Goal: Task Accomplishment & Management: Complete application form

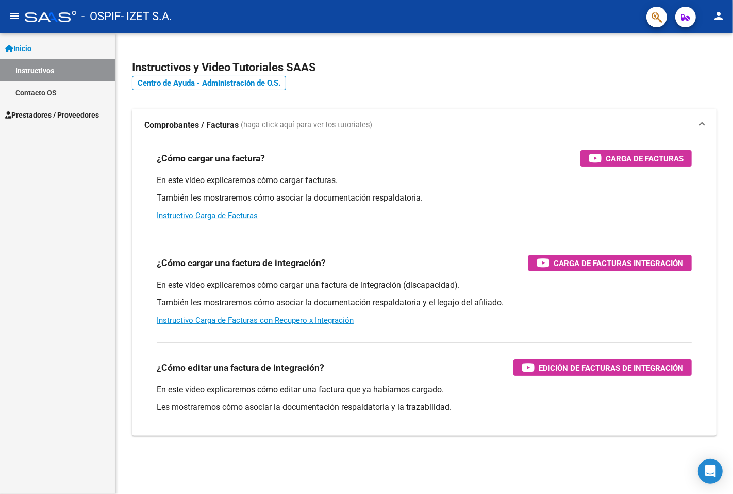
click at [60, 109] on span "Prestadores / Proveedores" at bounding box center [52, 114] width 94 height 11
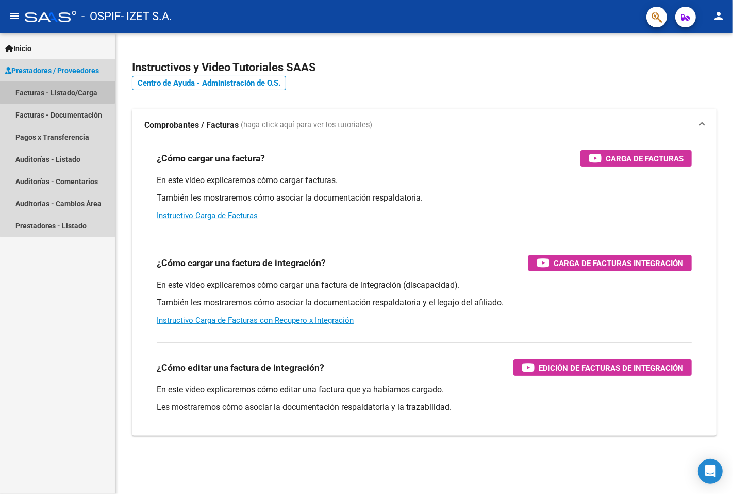
click at [57, 88] on link "Facturas - Listado/Carga" at bounding box center [57, 92] width 115 height 22
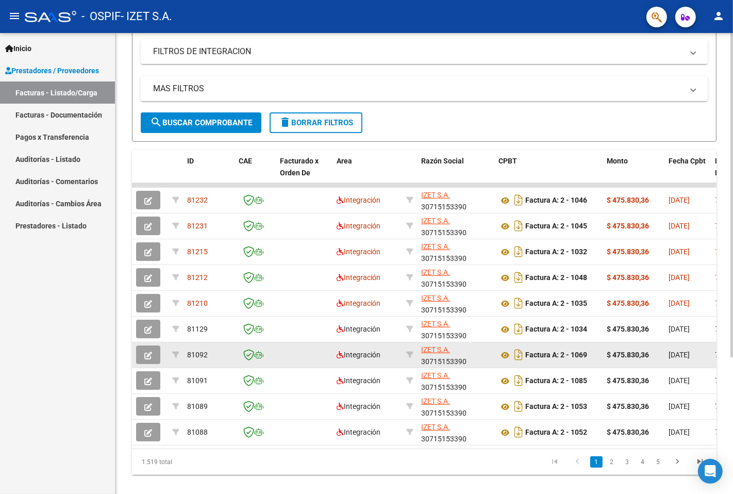
scroll to position [194, 0]
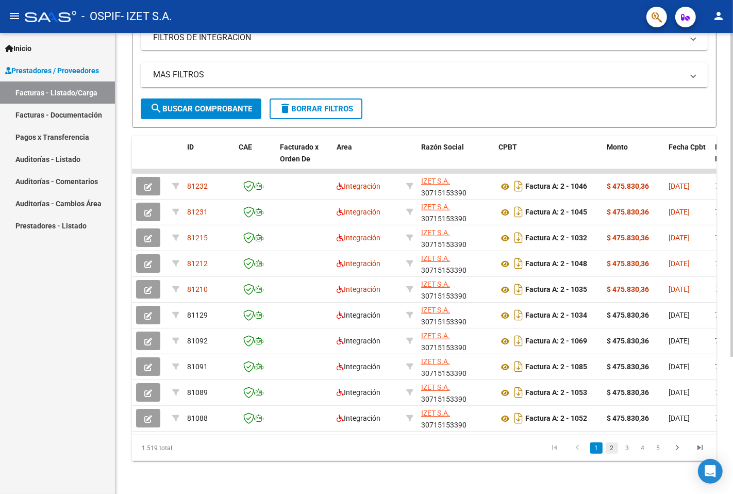
click at [612, 449] on link "2" at bounding box center [612, 447] width 12 height 11
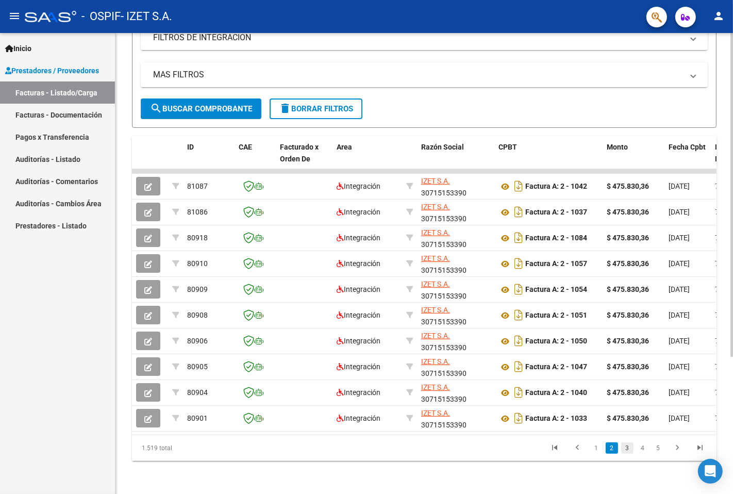
click at [626, 447] on link "3" at bounding box center [627, 447] width 12 height 11
click at [642, 447] on link "4" at bounding box center [643, 447] width 12 height 11
click at [651, 447] on li "6" at bounding box center [657, 448] width 15 height 18
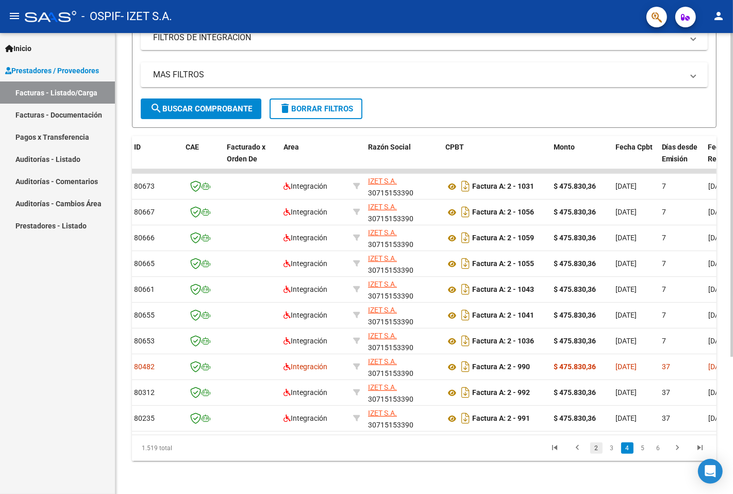
click at [595, 447] on link "2" at bounding box center [596, 447] width 12 height 11
click at [580, 445] on icon "go to previous page" at bounding box center [577, 449] width 13 height 12
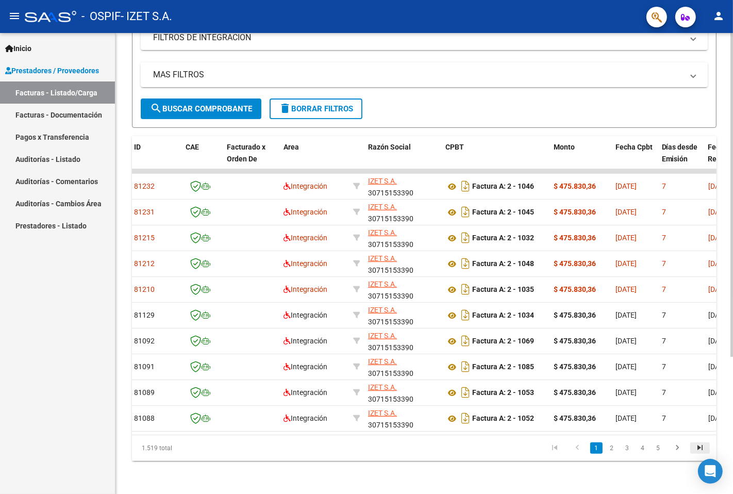
click at [697, 444] on icon "go to last page" at bounding box center [699, 449] width 13 height 12
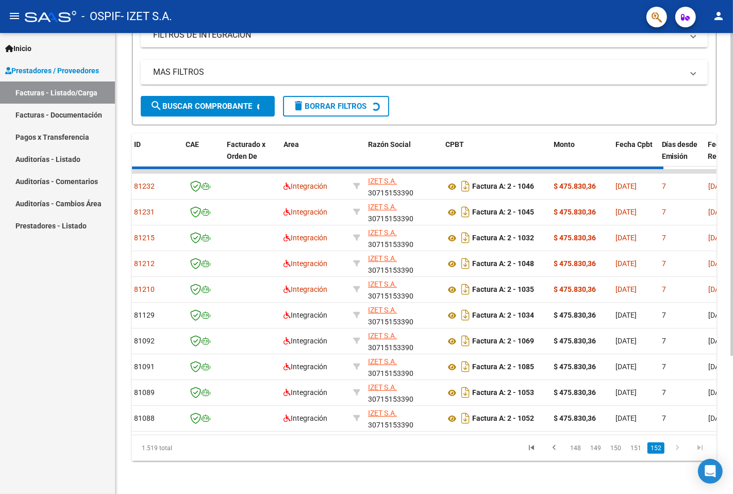
click at [697, 445] on div "1.519 total 148 149 150 151 152" at bounding box center [424, 448] width 584 height 26
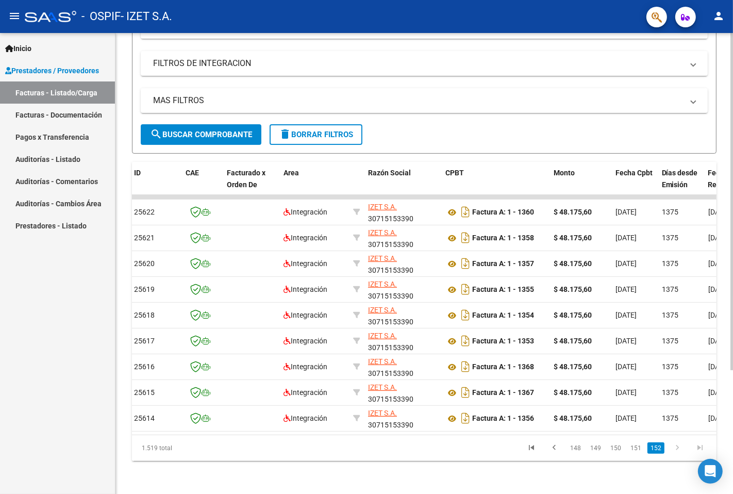
scroll to position [169, 0]
click at [697, 445] on icon "go to last page" at bounding box center [699, 449] width 13 height 12
click at [669, 449] on link "go to next page" at bounding box center [677, 447] width 20 height 11
click at [676, 447] on icon "go to next page" at bounding box center [677, 449] width 13 height 12
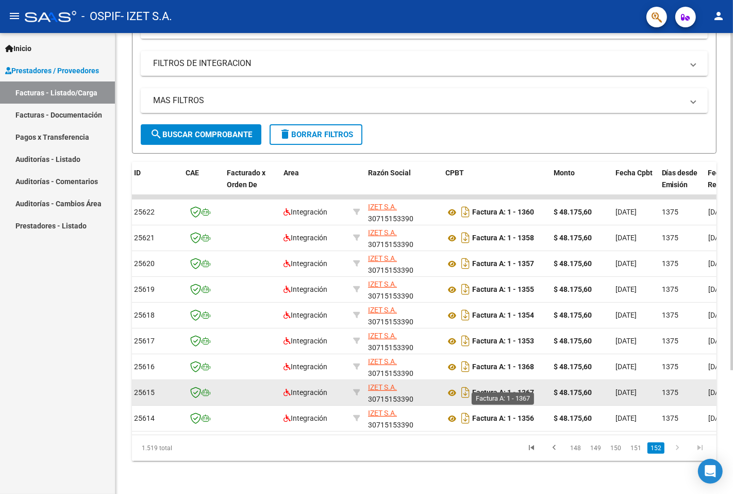
click at [479, 389] on strong "Factura A: 1 - 1367" at bounding box center [503, 393] width 62 height 8
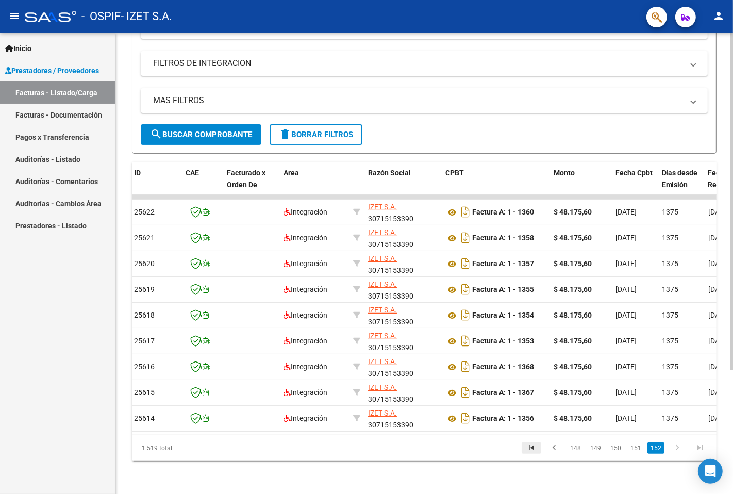
click at [534, 450] on icon "go to first page" at bounding box center [531, 449] width 13 height 12
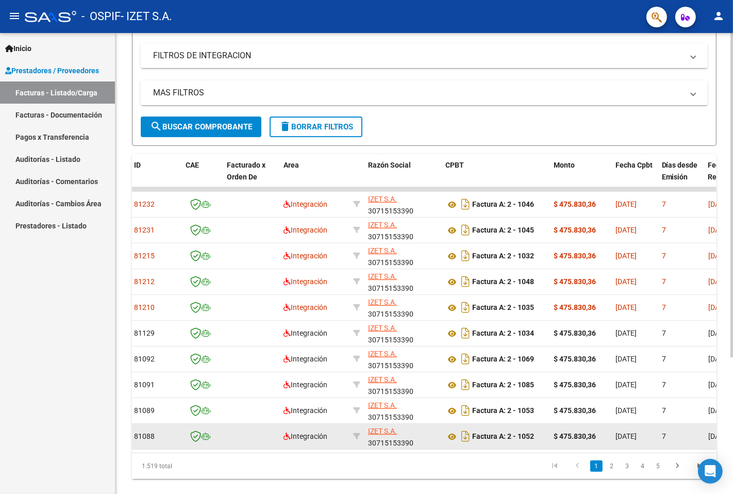
click at [647, 445] on datatable-body-cell "[DATE]" at bounding box center [634, 436] width 46 height 25
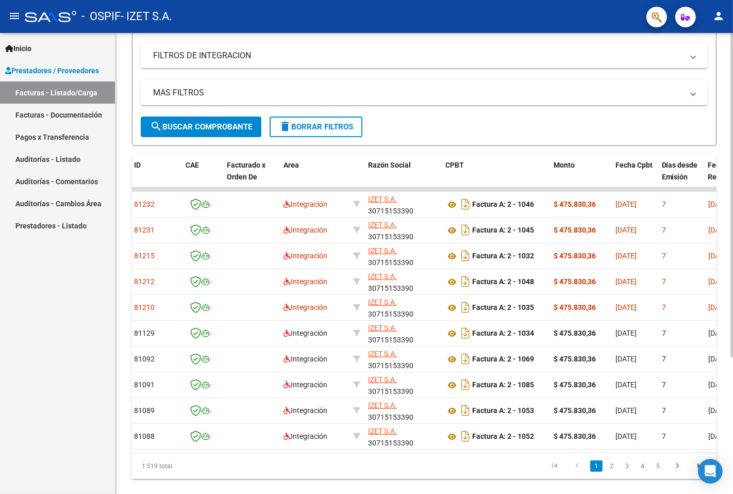
click at [641, 475] on li "4" at bounding box center [642, 466] width 15 height 18
click at [640, 472] on link "4" at bounding box center [643, 465] width 12 height 11
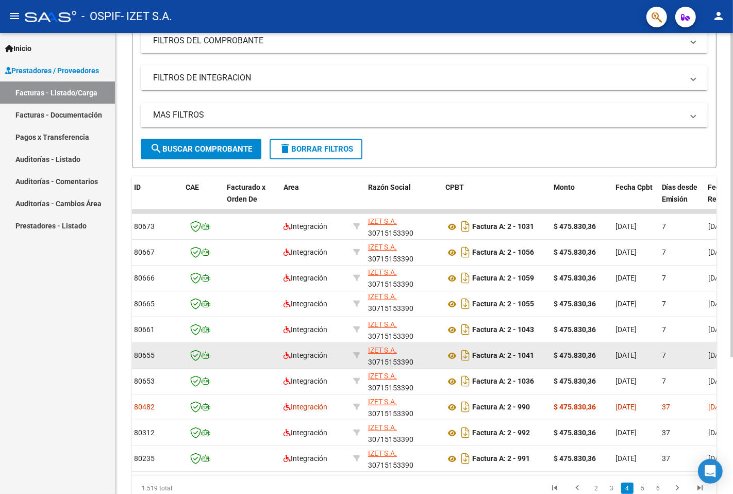
scroll to position [172, 0]
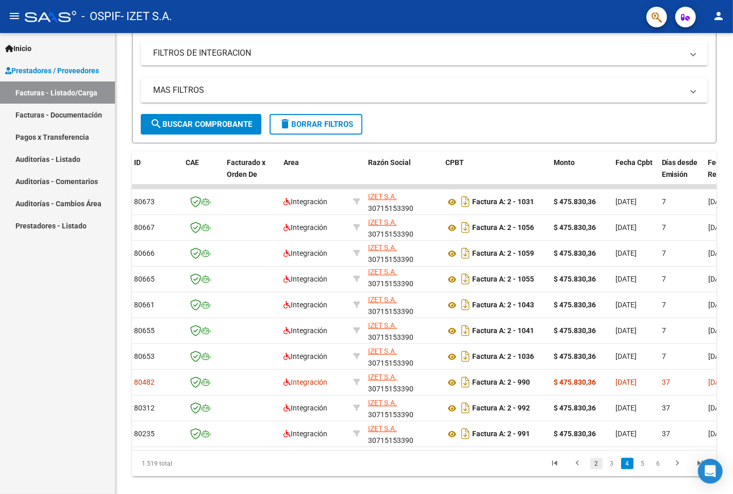
click at [593, 469] on link "2" at bounding box center [596, 463] width 12 height 11
click at [594, 469] on link "1" at bounding box center [596, 463] width 12 height 11
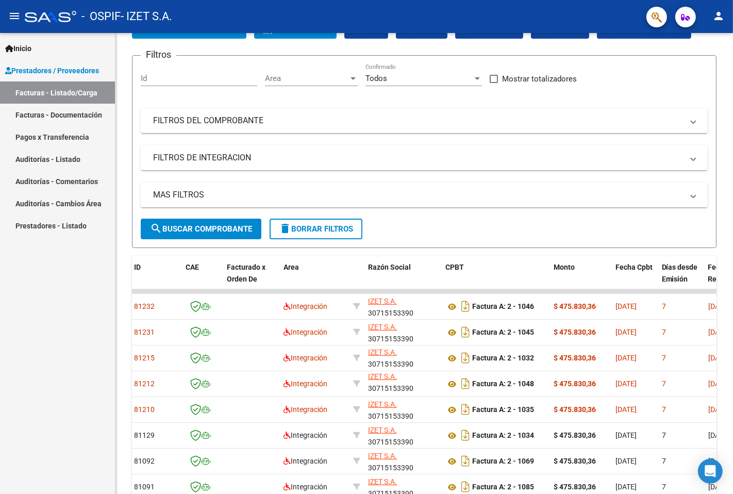
scroll to position [0, 0]
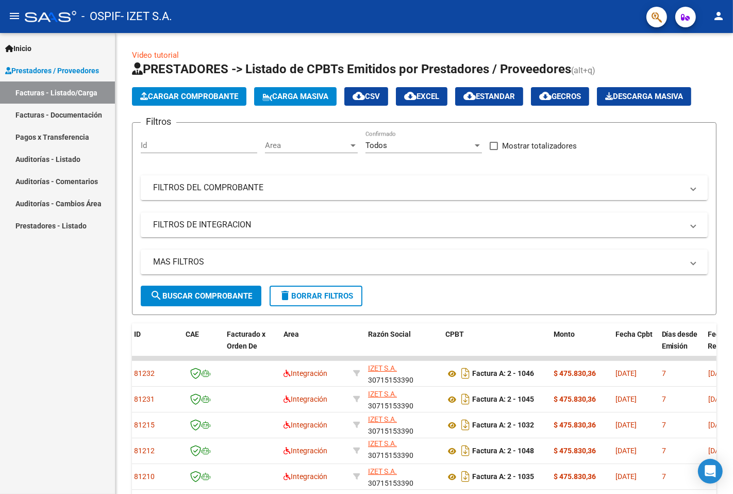
click at [433, 189] on mat-panel-title "FILTROS DEL COMPROBANTE" at bounding box center [418, 187] width 530 height 11
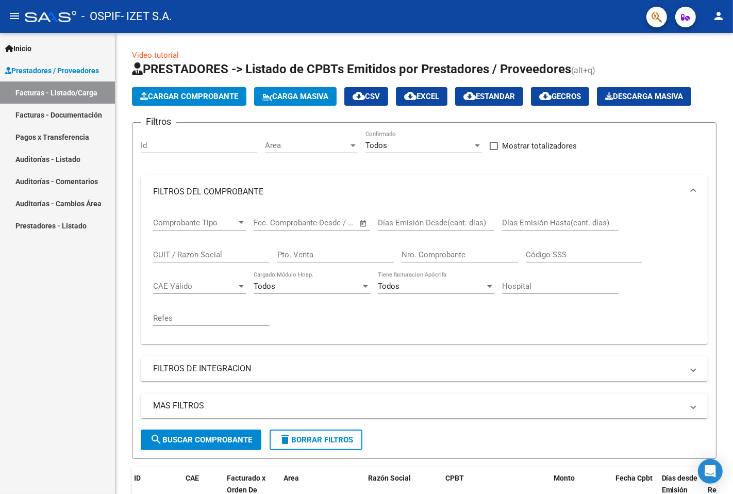
click at [466, 257] on input "Nro. Comprobante" at bounding box center [459, 254] width 116 height 9
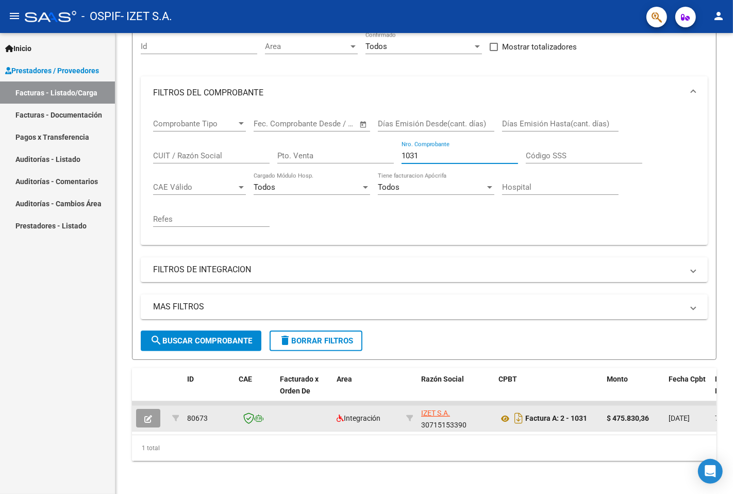
type input "1031"
click at [145, 418] on button "button" at bounding box center [148, 418] width 24 height 19
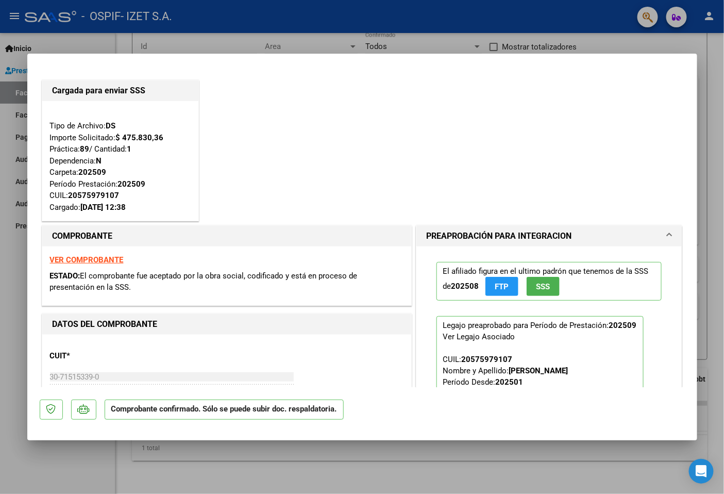
click at [95, 263] on strong "VER COMPROBANTE" at bounding box center [87, 259] width 74 height 9
click at [394, 476] on div at bounding box center [362, 247] width 724 height 494
type input "$ 0,00"
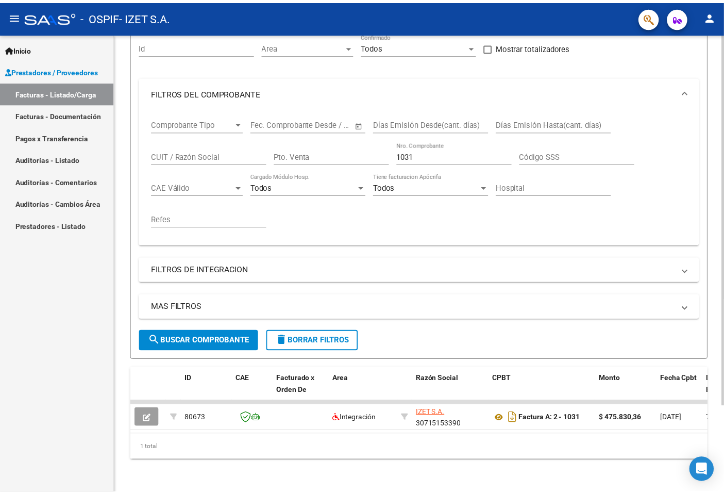
scroll to position [107, 0]
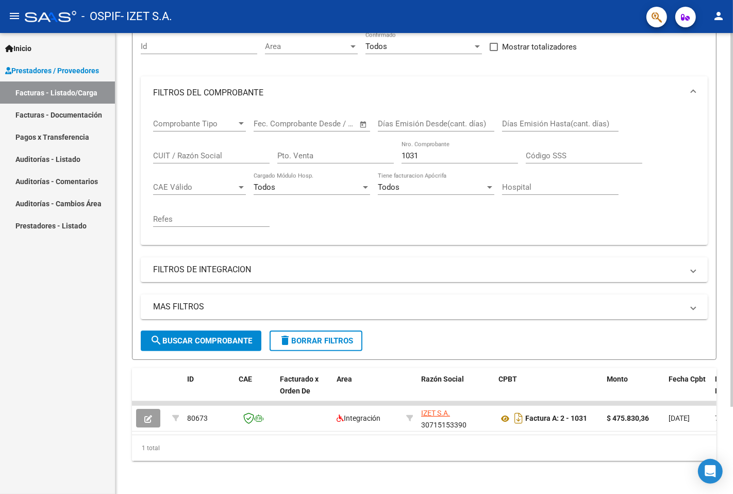
click at [425, 151] on input "1031" at bounding box center [459, 155] width 116 height 9
type input "1"
type input "990"
click at [224, 339] on button "search Buscar Comprobante" at bounding box center [201, 340] width 121 height 21
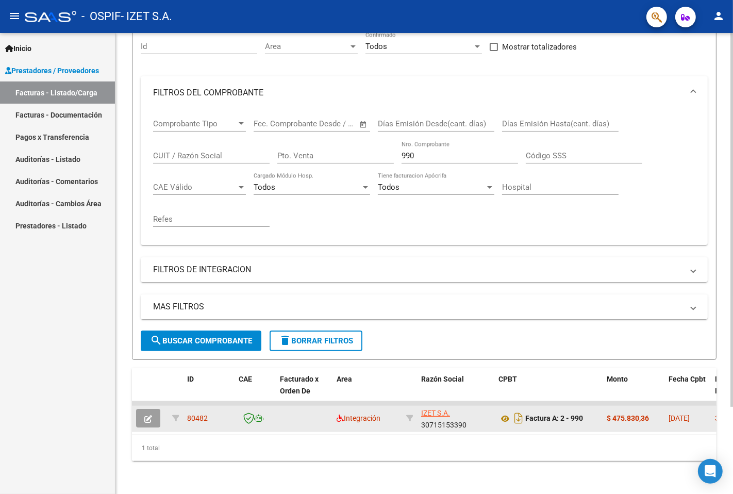
click at [152, 415] on icon "button" at bounding box center [148, 419] width 8 height 8
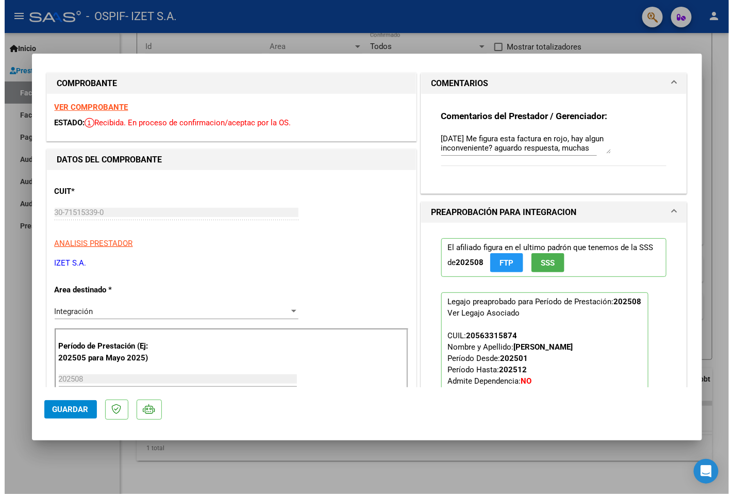
scroll to position [0, 0]
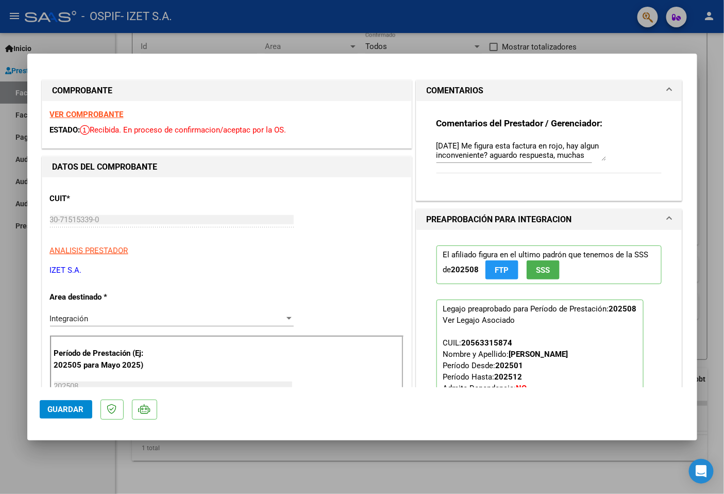
click at [219, 38] on div at bounding box center [362, 247] width 724 height 494
type input "$ 0,00"
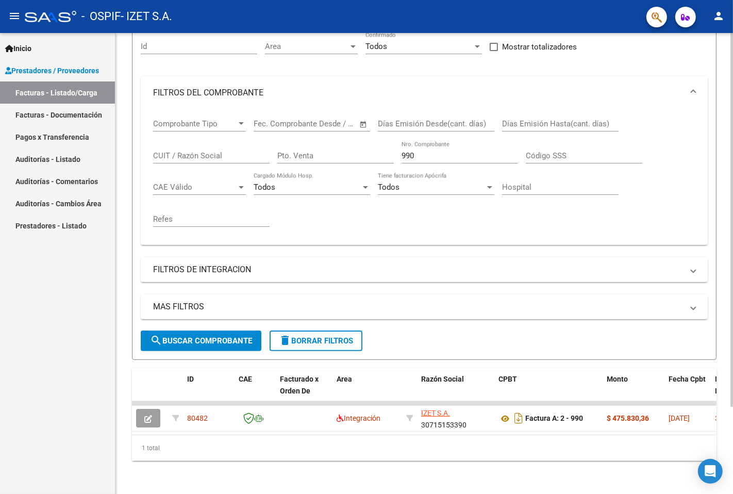
scroll to position [107, 0]
click at [311, 339] on button "delete Borrar Filtros" at bounding box center [316, 340] width 93 height 21
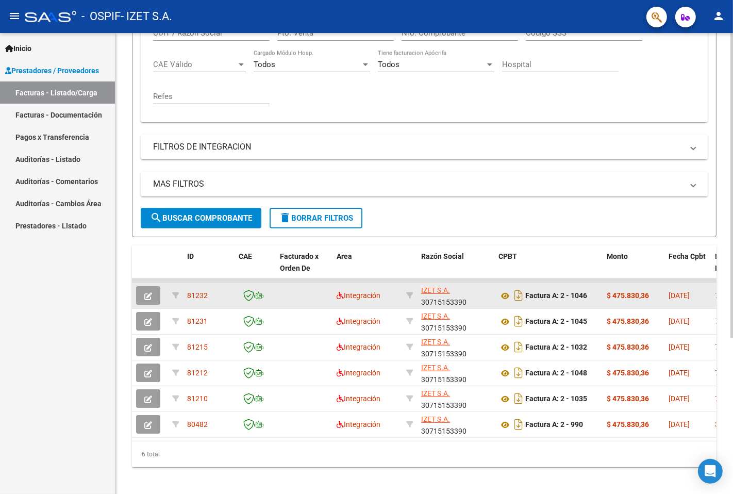
scroll to position [236, 0]
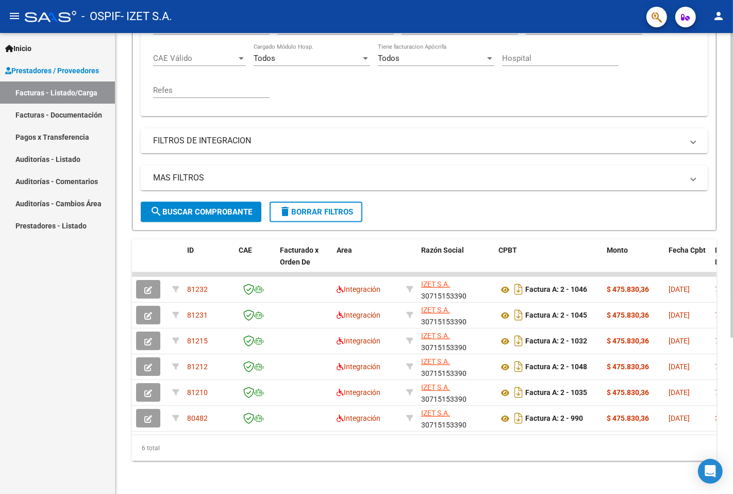
click at [343, 207] on span "delete Borrar Filtros" at bounding box center [316, 211] width 74 height 9
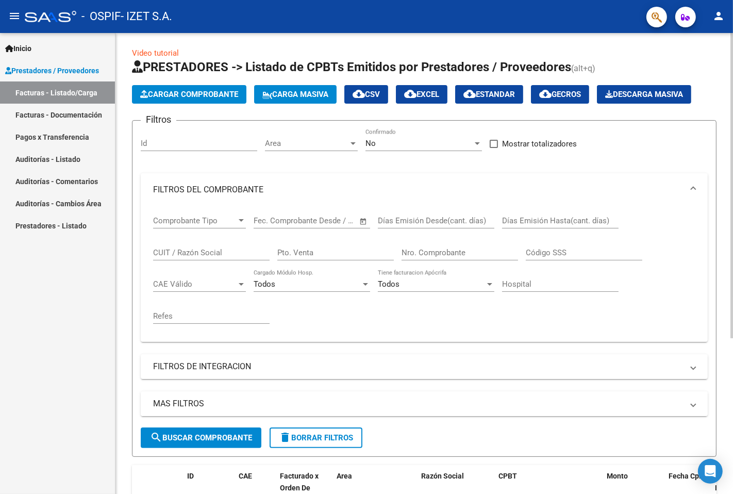
scroll to position [0, 0]
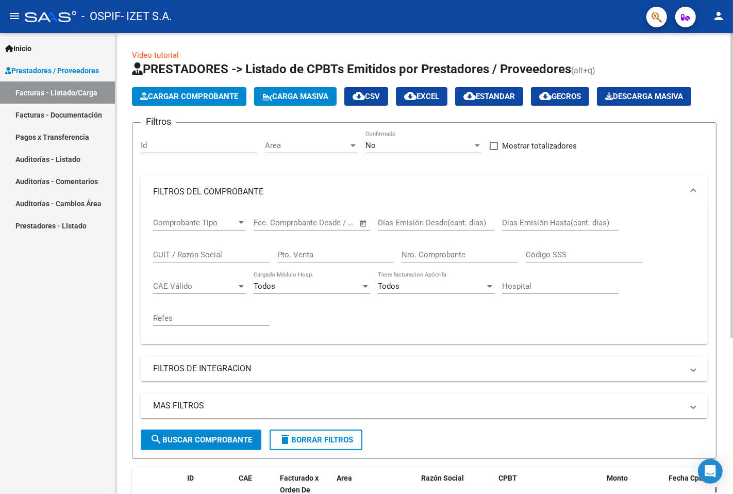
drag, startPoint x: 687, startPoint y: 192, endPoint x: 681, endPoint y: 196, distance: 6.7
click at [686, 193] on span "FILTROS DEL COMPROBANTE" at bounding box center [422, 191] width 538 height 11
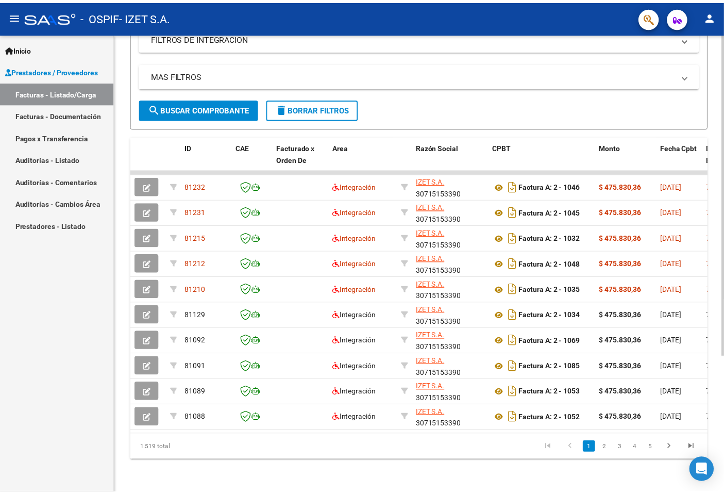
scroll to position [194, 0]
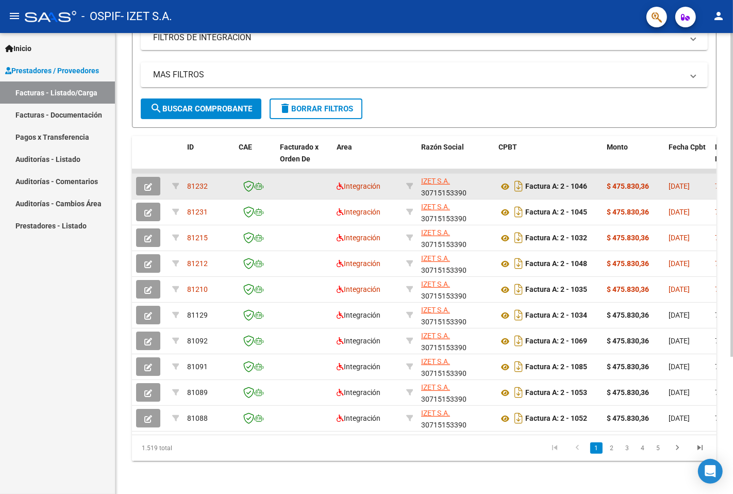
click at [153, 181] on button "button" at bounding box center [148, 186] width 24 height 19
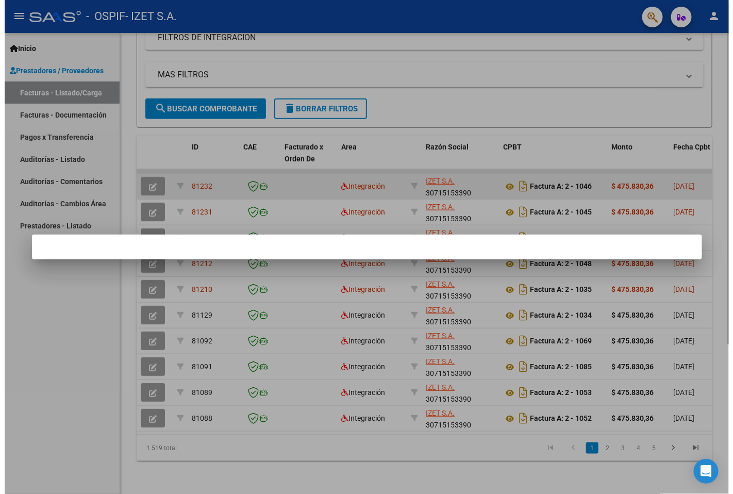
scroll to position [221, 0]
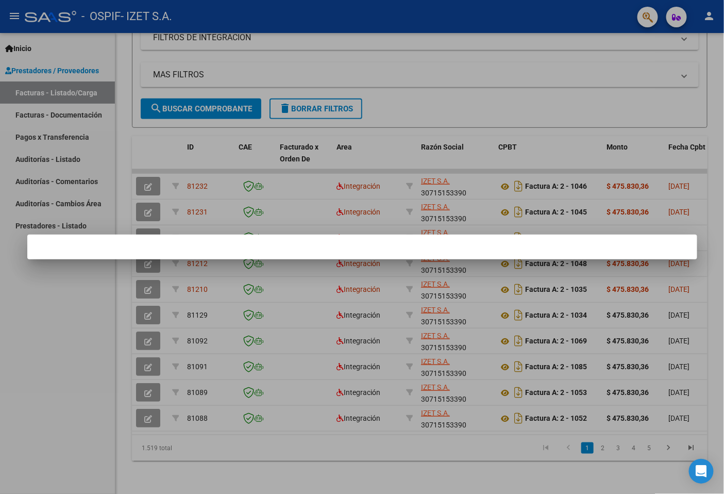
click at [290, 186] on div at bounding box center [362, 247] width 724 height 494
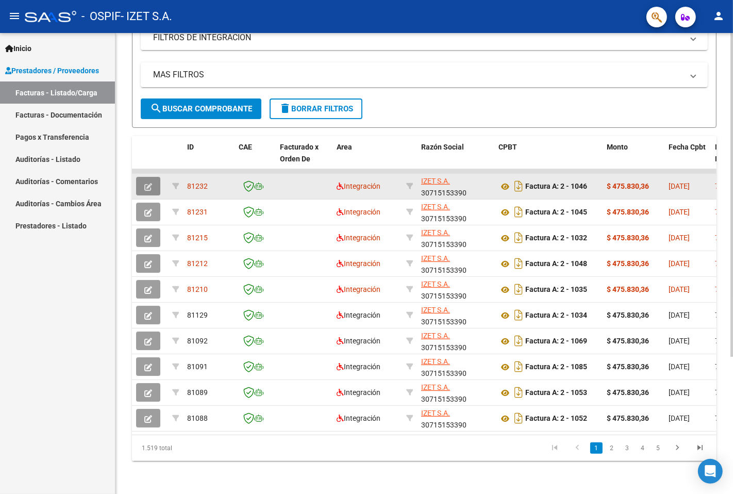
click at [148, 183] on button "button" at bounding box center [148, 186] width 24 height 19
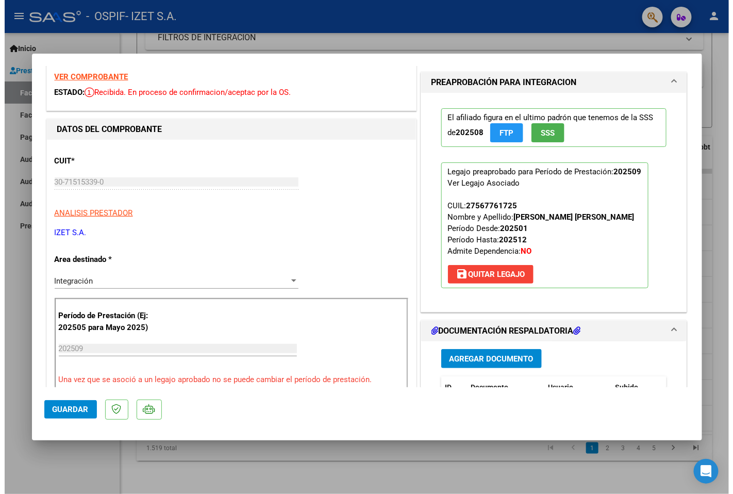
scroll to position [114, 0]
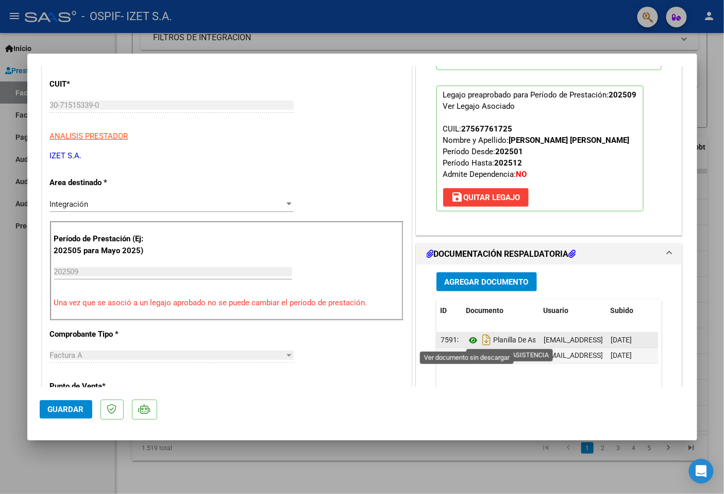
click at [466, 341] on icon at bounding box center [472, 340] width 13 height 12
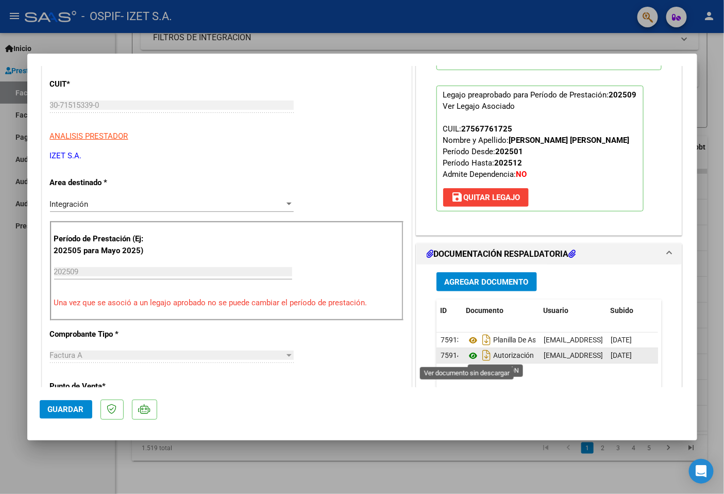
click at [466, 356] on icon at bounding box center [472, 355] width 13 height 12
click at [0, 391] on div at bounding box center [362, 247] width 724 height 494
type input "$ 0,00"
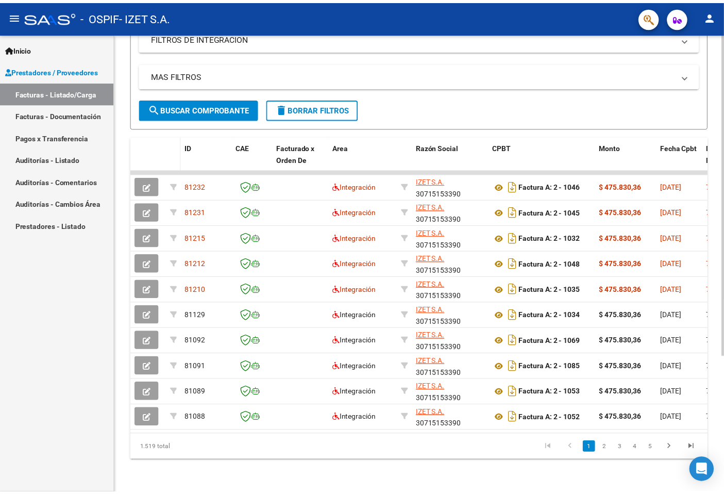
scroll to position [194, 0]
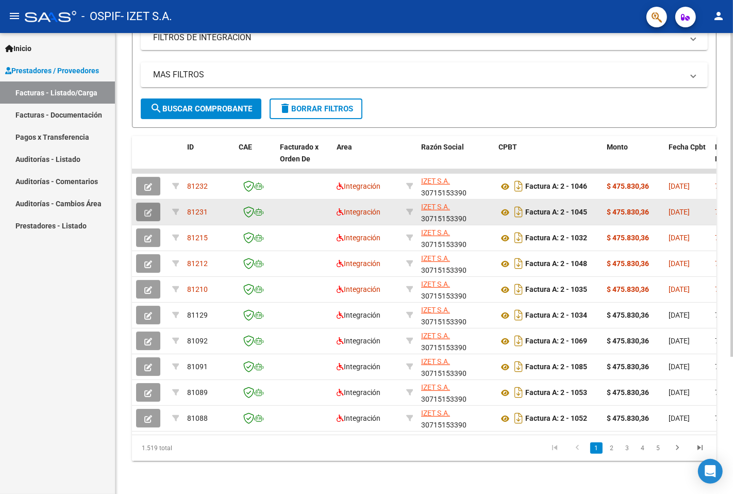
click at [150, 209] on icon "button" at bounding box center [148, 213] width 8 height 8
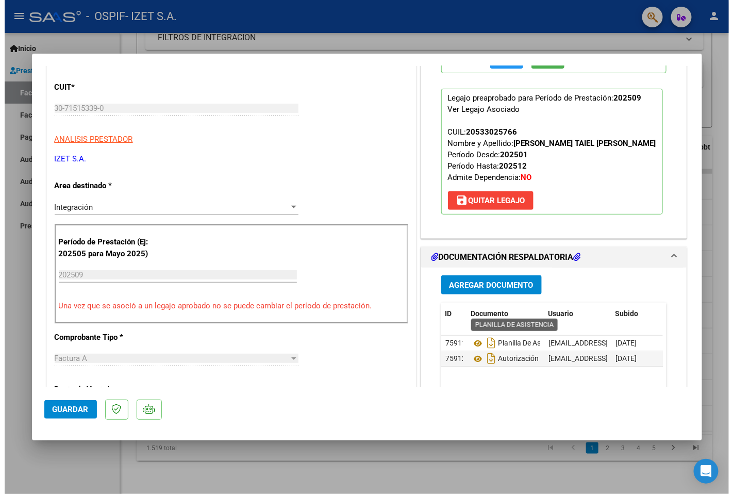
scroll to position [172, 0]
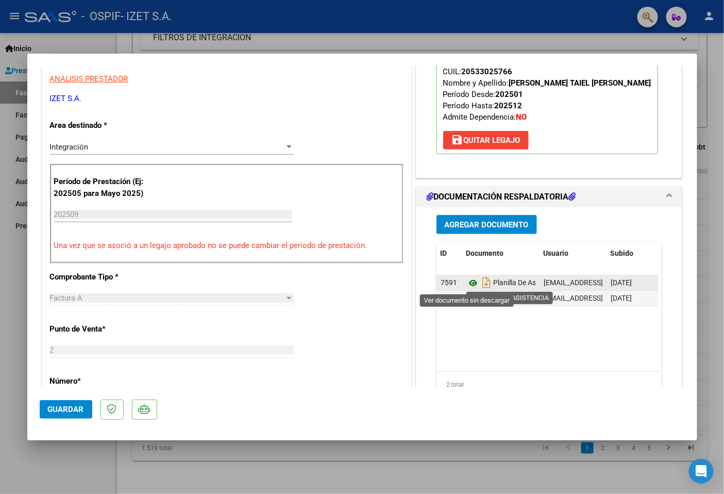
click at [466, 282] on icon at bounding box center [472, 283] width 13 height 12
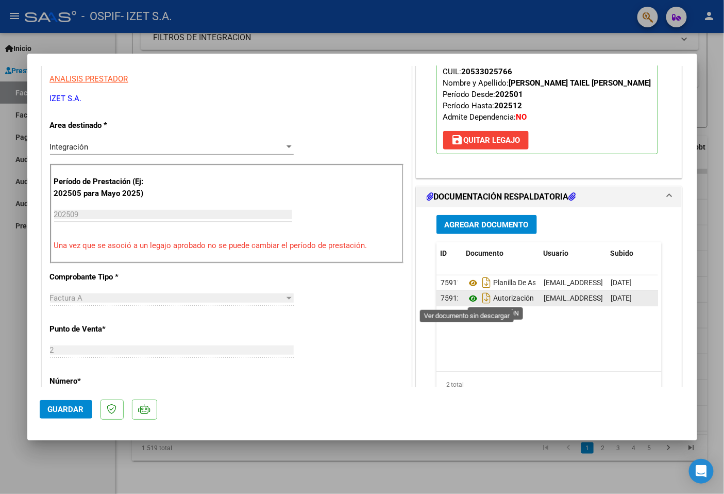
click at [466, 301] on icon at bounding box center [472, 298] width 13 height 12
click at [0, 214] on div at bounding box center [362, 247] width 724 height 494
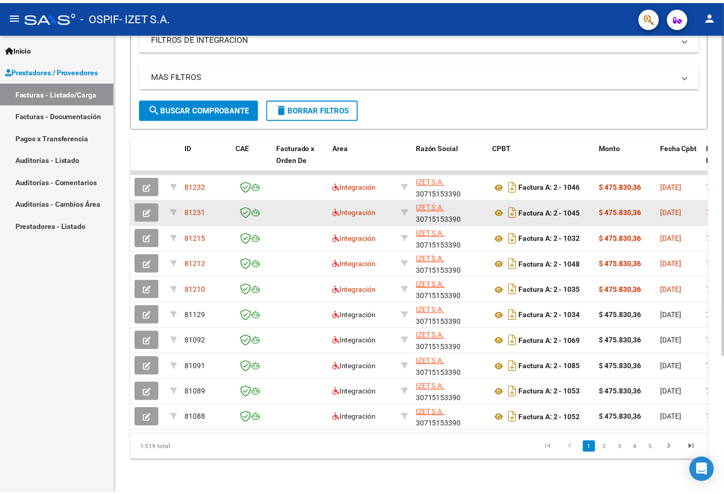
scroll to position [194, 0]
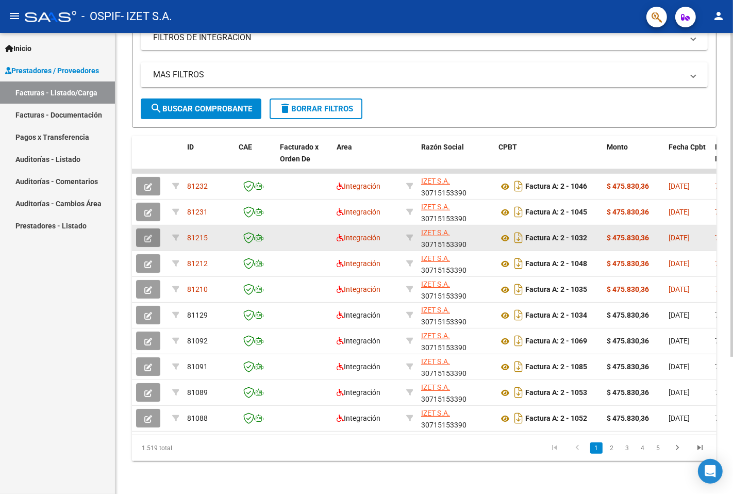
click at [148, 235] on icon "button" at bounding box center [148, 239] width 8 height 8
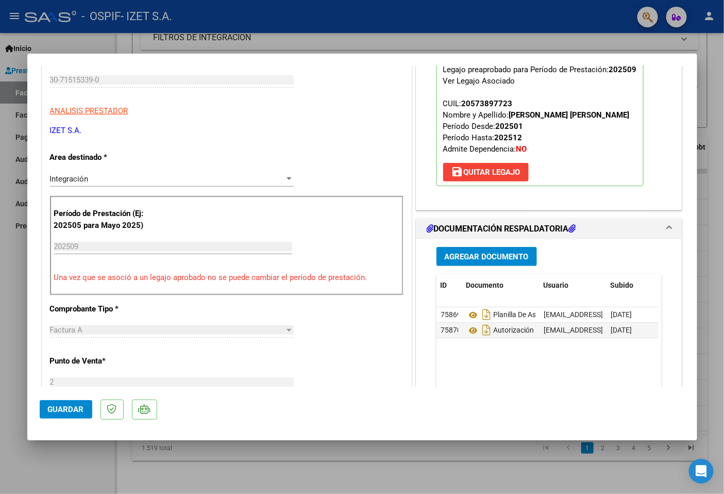
scroll to position [172, 0]
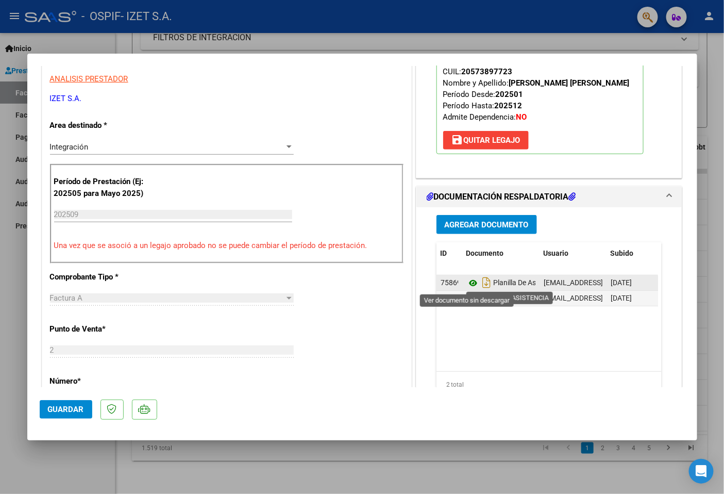
click at [467, 283] on icon at bounding box center [472, 283] width 13 height 12
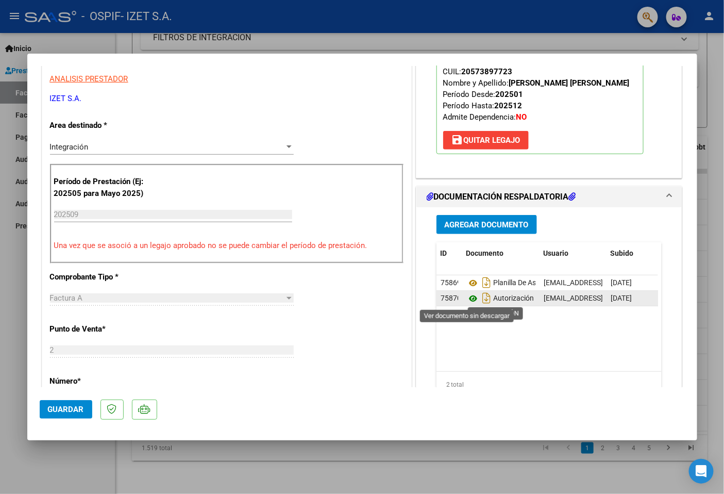
click at [467, 295] on icon at bounding box center [472, 298] width 13 height 12
click at [1, 193] on div at bounding box center [362, 247] width 724 height 494
type input "$ 0,00"
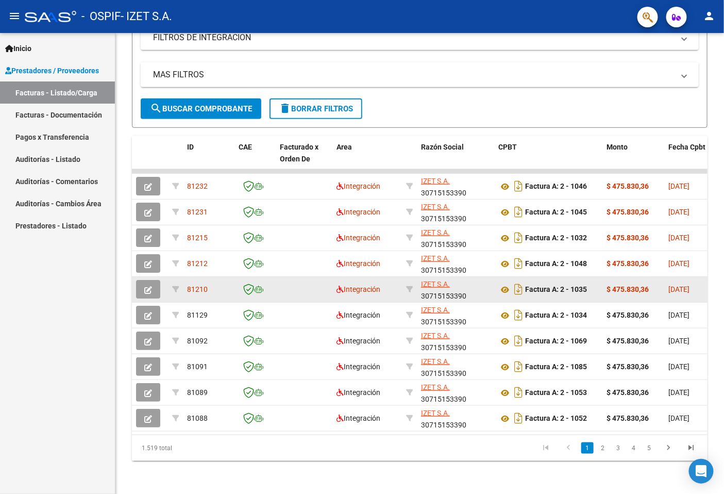
scroll to position [194, 0]
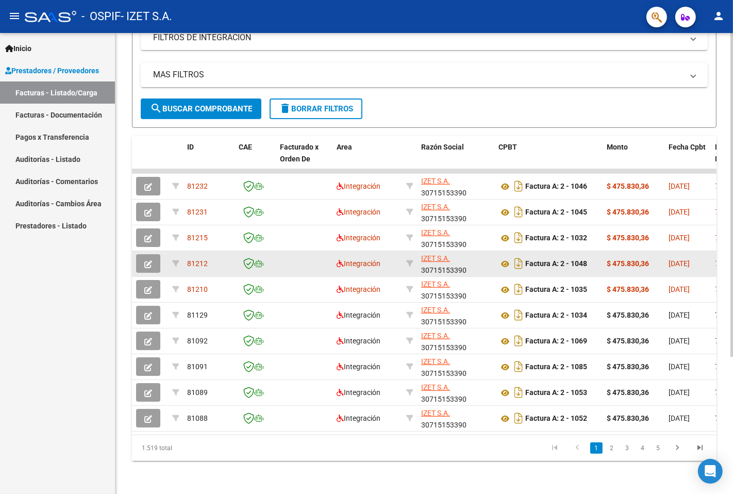
click at [146, 260] on icon "button" at bounding box center [148, 264] width 8 height 8
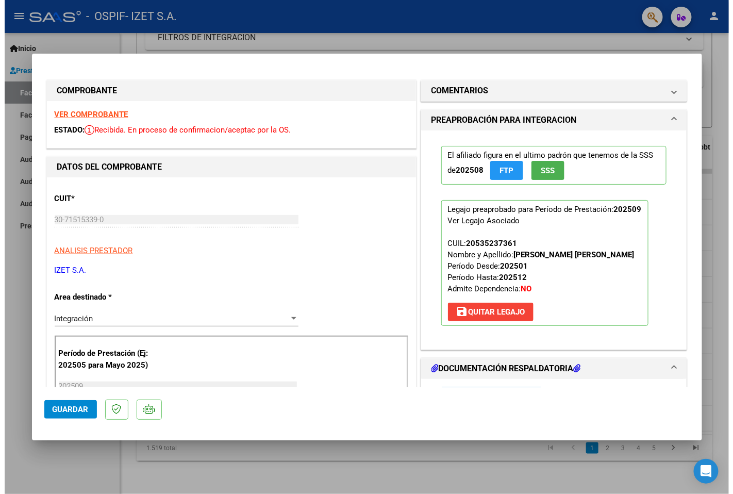
scroll to position [229, 0]
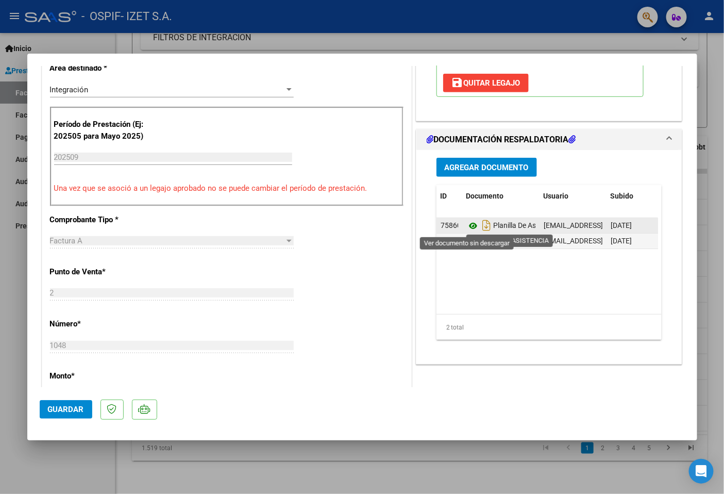
click at [466, 229] on icon at bounding box center [472, 226] width 13 height 12
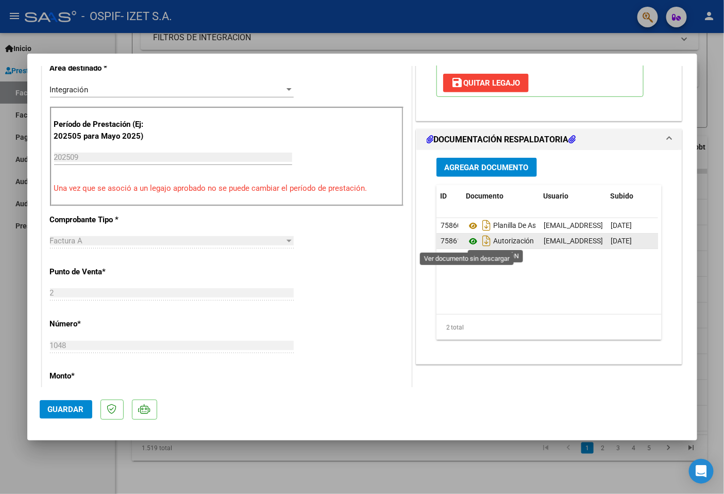
click at [466, 243] on icon at bounding box center [472, 241] width 13 height 12
click at [293, 445] on div at bounding box center [362, 247] width 724 height 494
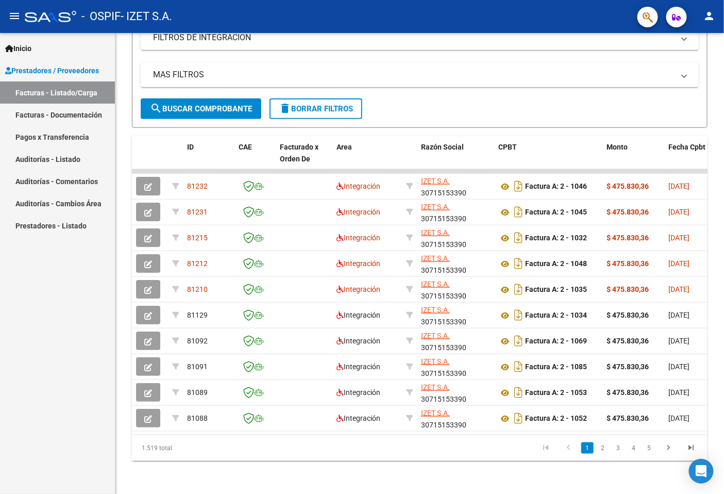
scroll to position [194, 0]
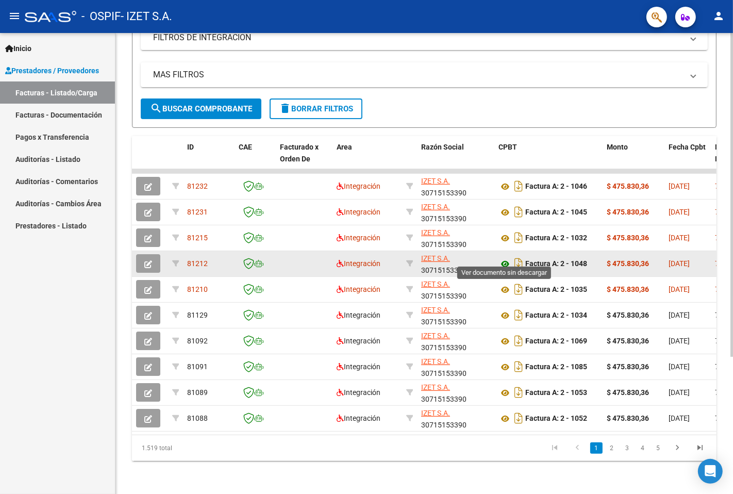
click at [500, 258] on icon at bounding box center [504, 264] width 13 height 12
click at [150, 260] on icon "button" at bounding box center [148, 264] width 8 height 8
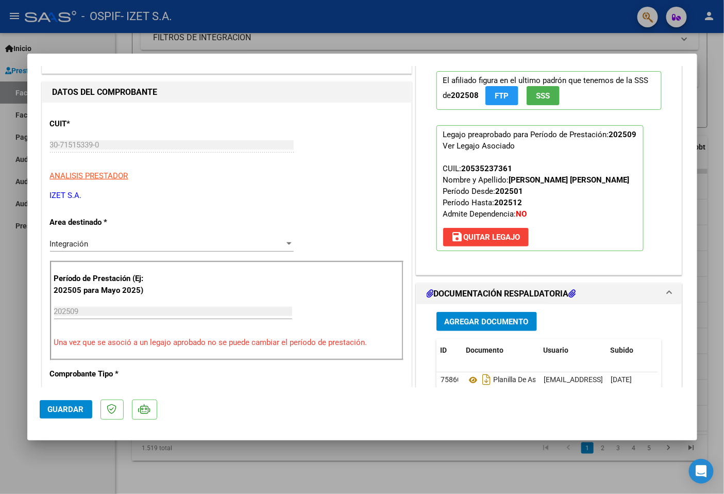
scroll to position [229, 0]
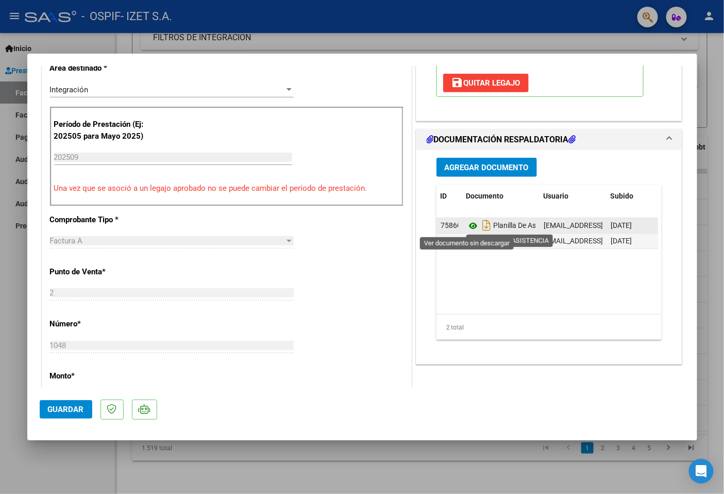
click at [469, 227] on icon at bounding box center [472, 226] width 13 height 12
click at [470, 227] on icon at bounding box center [472, 226] width 13 height 12
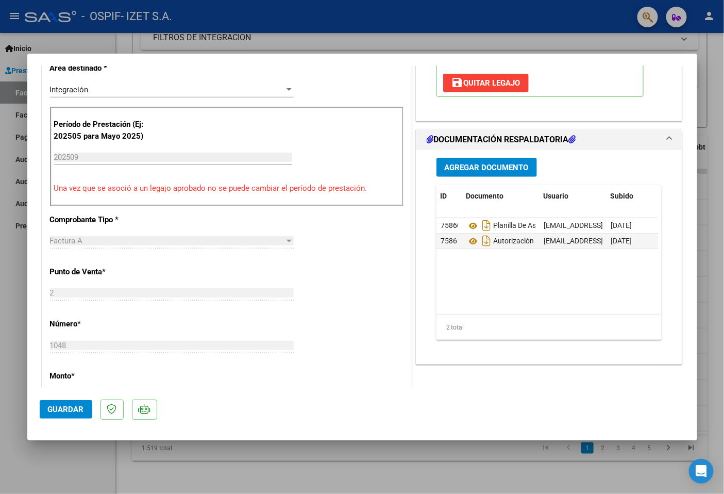
click at [10, 107] on div at bounding box center [362, 247] width 724 height 494
type input "$ 0,00"
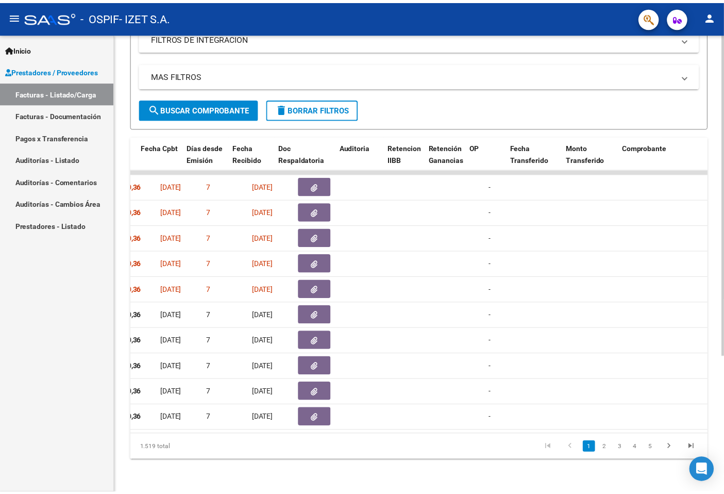
scroll to position [0, 526]
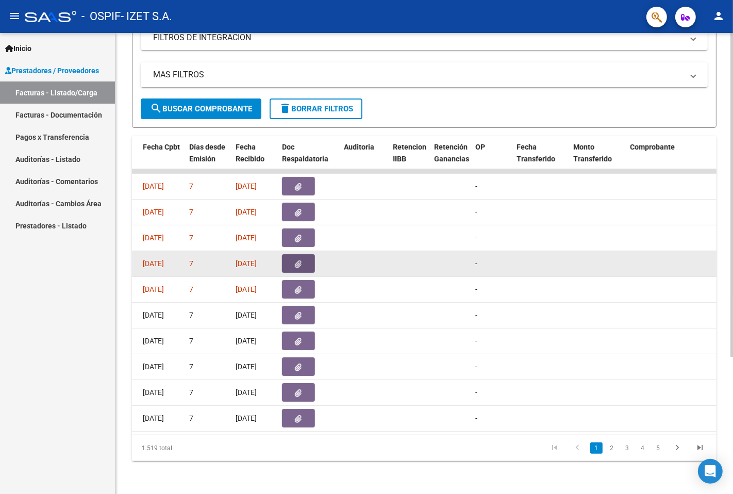
click at [286, 257] on button "button" at bounding box center [298, 263] width 33 height 19
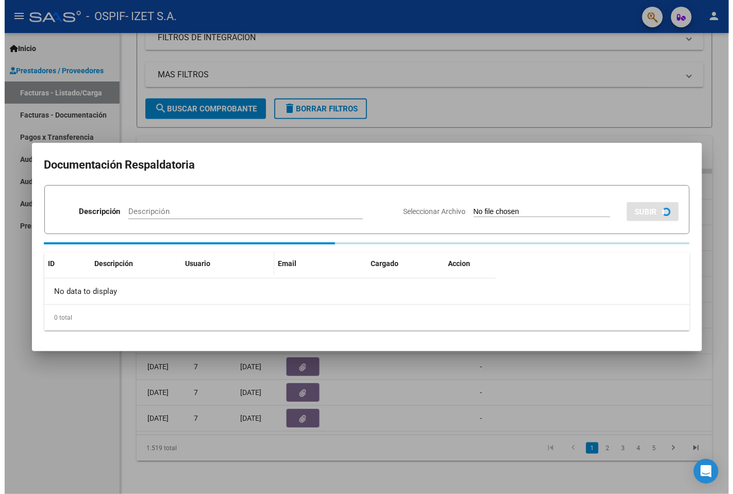
scroll to position [221, 0]
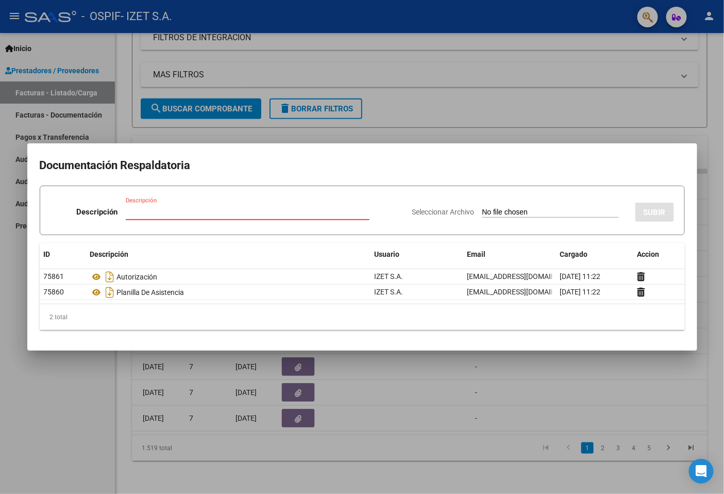
click at [440, 398] on div at bounding box center [362, 247] width 724 height 494
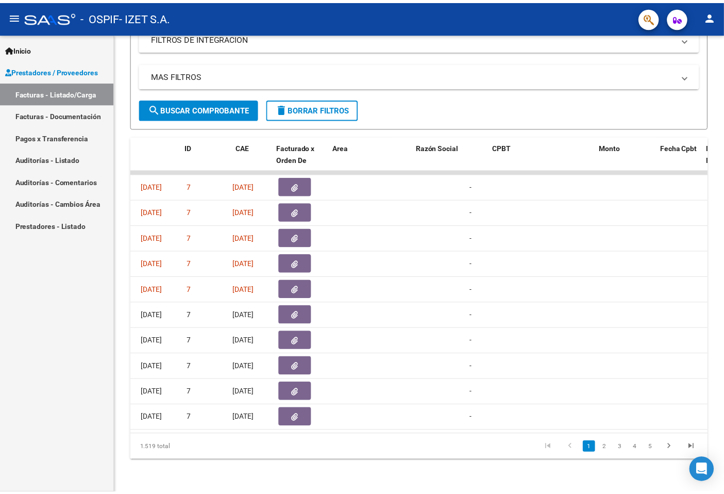
scroll to position [0, 0]
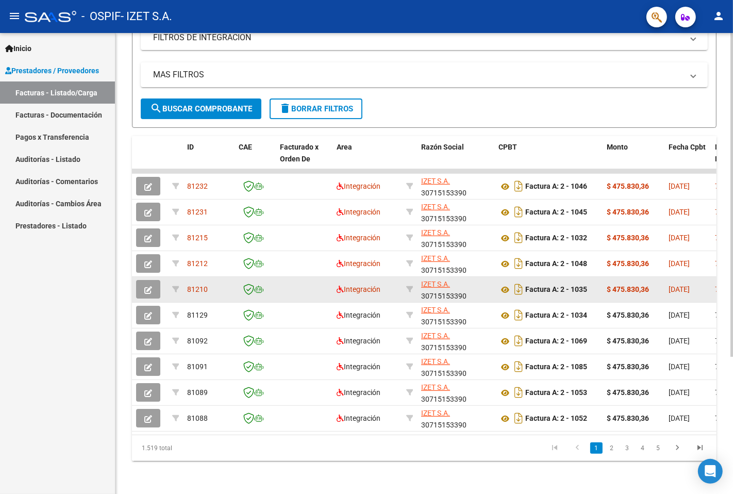
click at [156, 280] on button "button" at bounding box center [148, 289] width 24 height 19
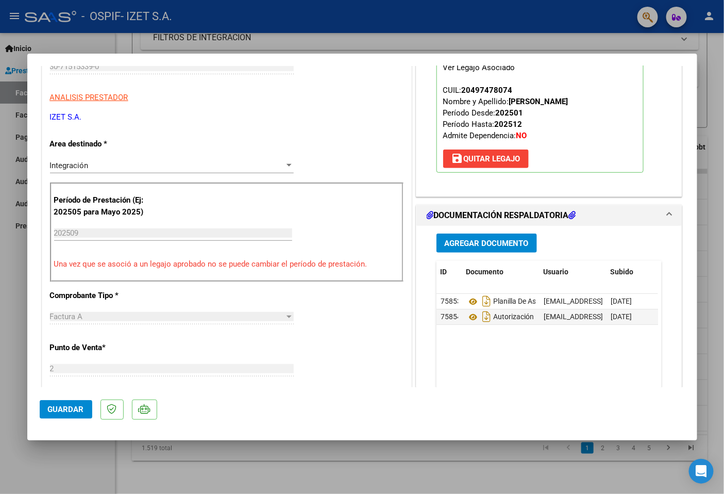
scroll to position [229, 0]
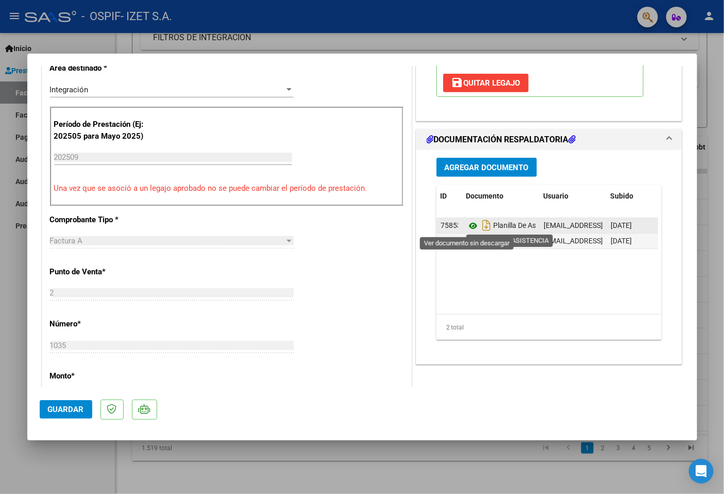
click at [468, 224] on icon at bounding box center [472, 226] width 13 height 12
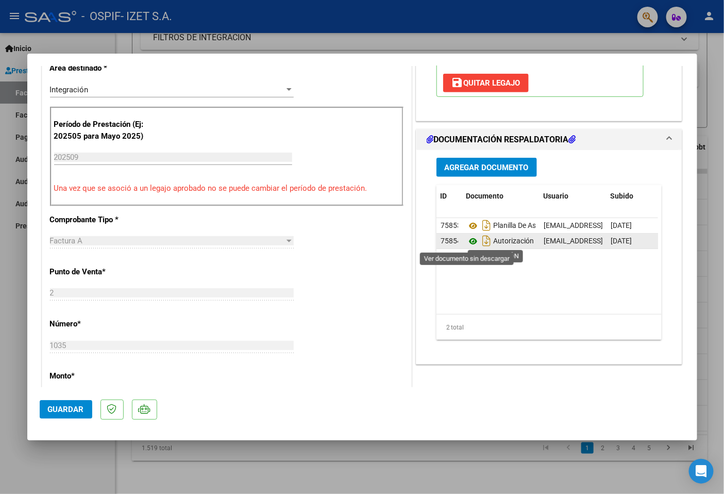
click at [467, 243] on icon at bounding box center [472, 241] width 13 height 12
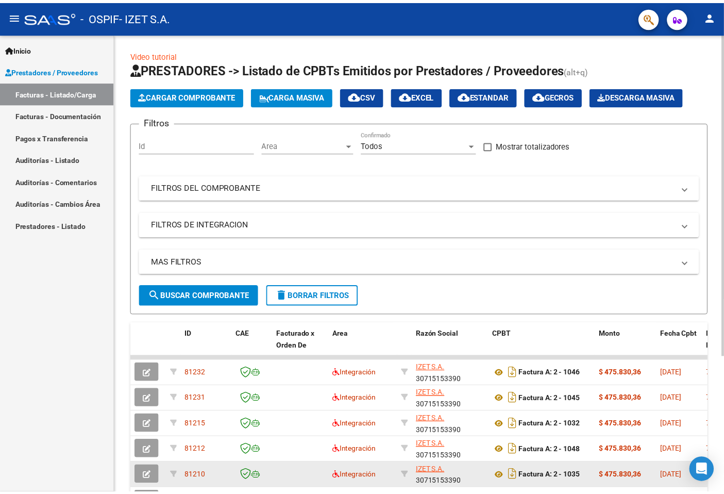
scroll to position [194, 0]
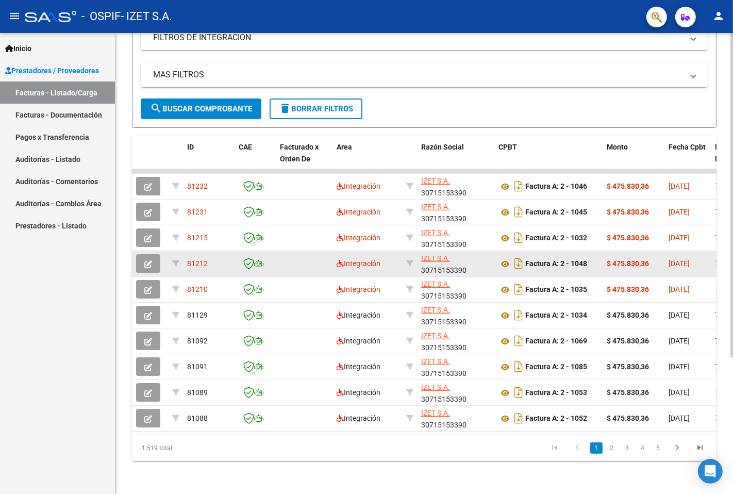
click at [149, 260] on icon "button" at bounding box center [148, 264] width 8 height 8
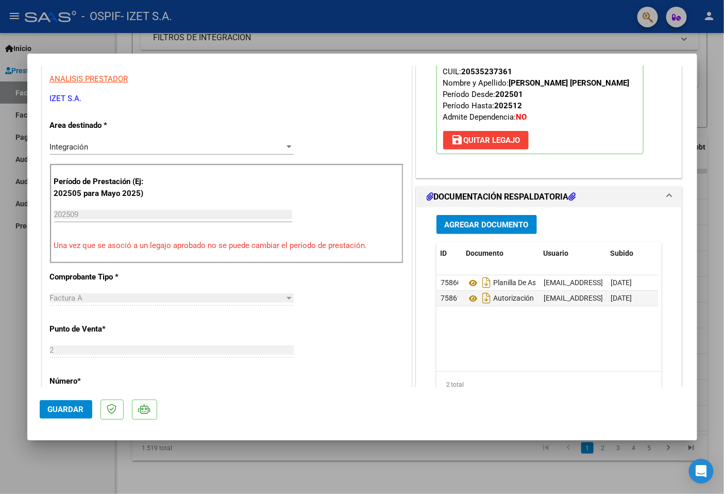
scroll to position [229, 0]
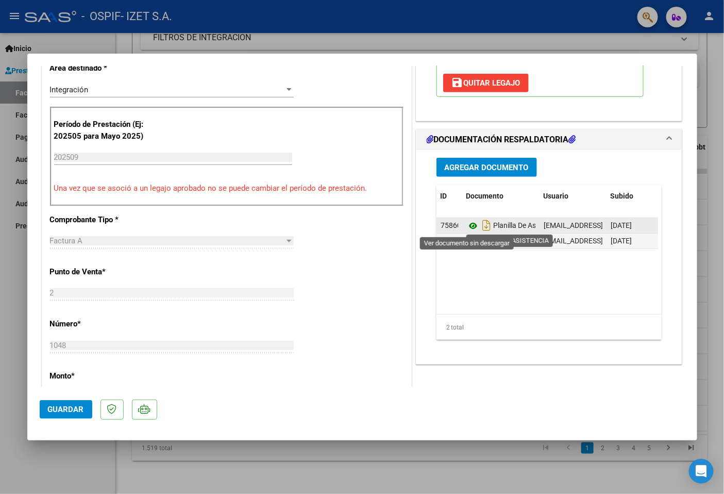
click at [467, 225] on icon at bounding box center [472, 226] width 13 height 12
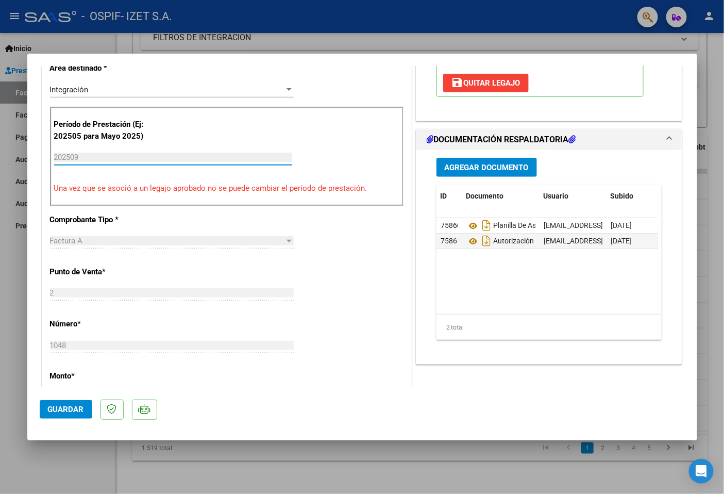
drag, startPoint x: 81, startPoint y: 160, endPoint x: 74, endPoint y: 160, distance: 6.7
click at [74, 160] on input "202509" at bounding box center [173, 157] width 238 height 9
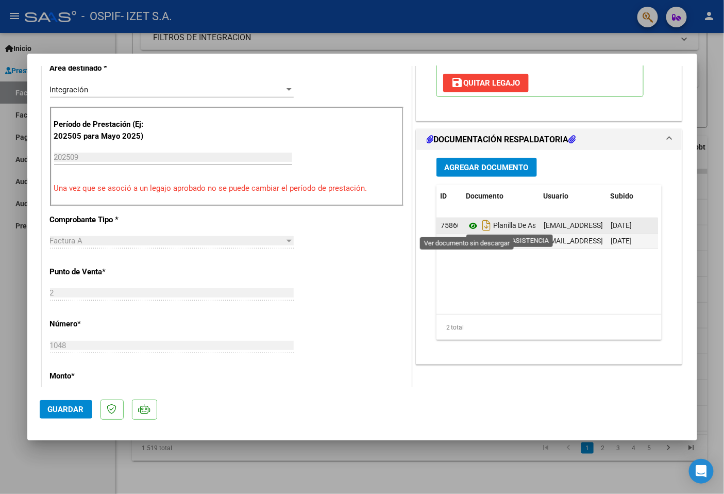
click at [467, 226] on icon at bounding box center [472, 226] width 13 height 12
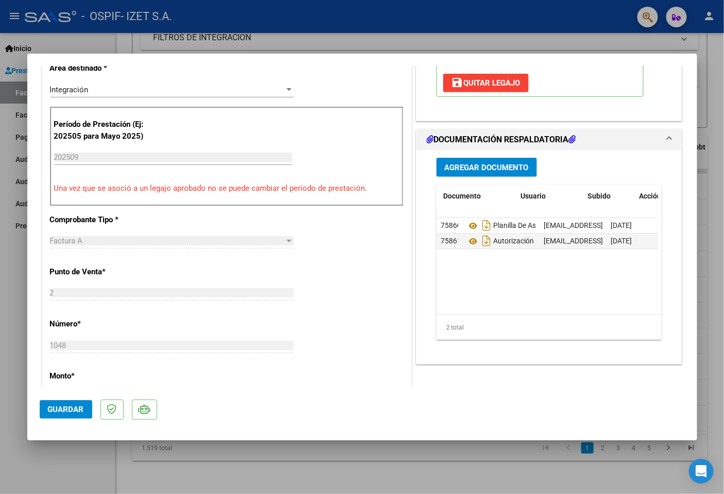
scroll to position [0, 52]
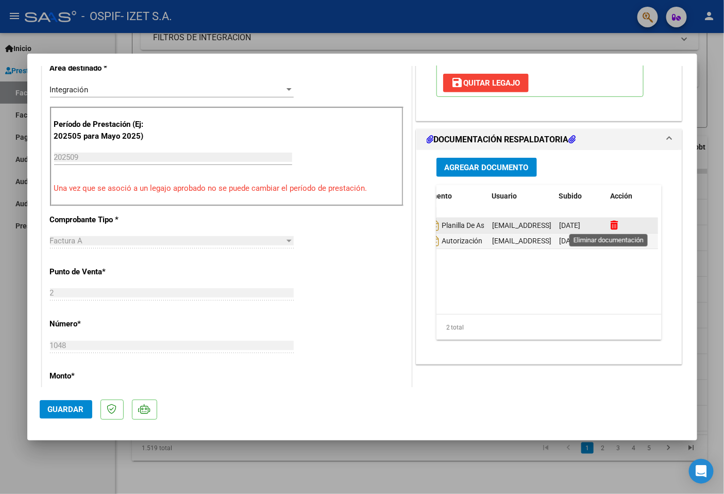
click at [611, 225] on icon at bounding box center [615, 225] width 8 height 10
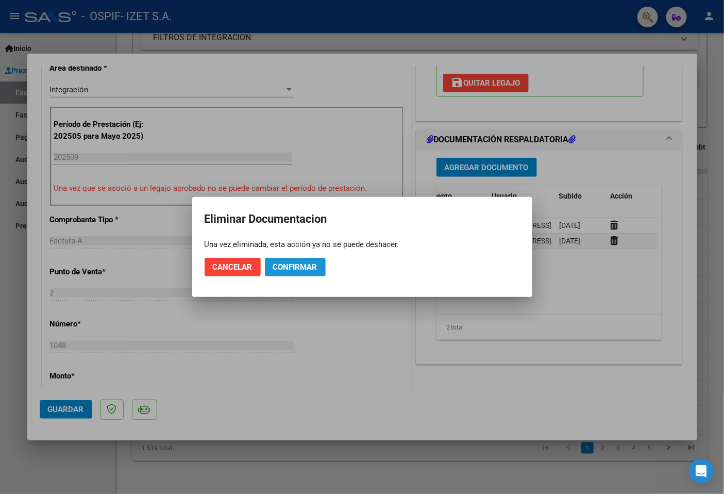
click at [277, 267] on span "Confirmar" at bounding box center [295, 266] width 44 height 9
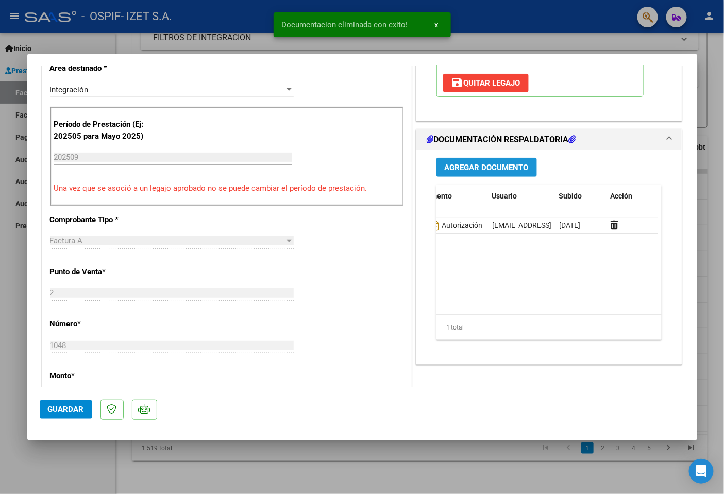
click at [461, 172] on span "Agregar Documento" at bounding box center [487, 167] width 84 height 9
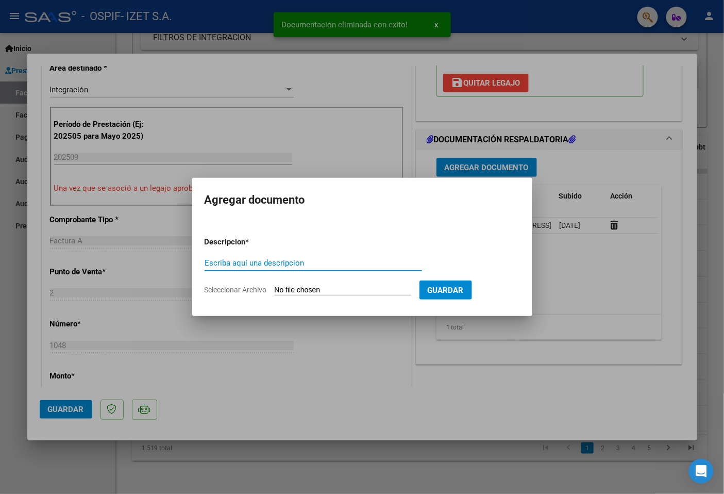
click at [290, 266] on input "Escriba aquí una descripcion" at bounding box center [313, 262] width 217 height 9
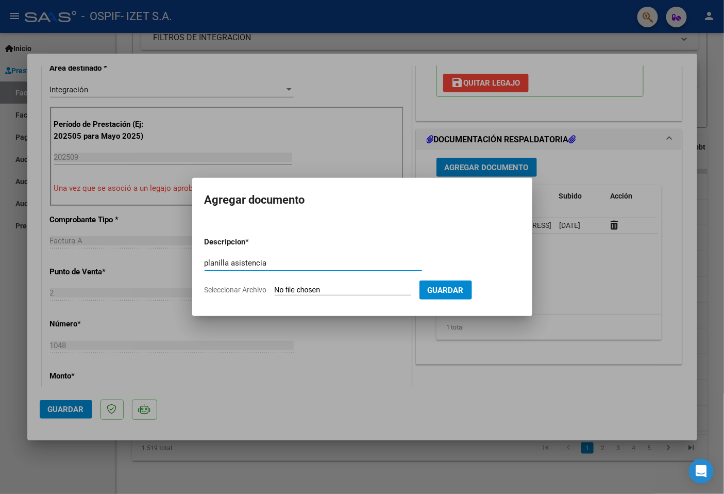
type input "planilla asistencia"
click at [333, 286] on input "Seleccionar Archivo" at bounding box center [343, 291] width 137 height 10
type input "C:\fakepath\planilla [PERSON_NAME] septiembre.pdf"
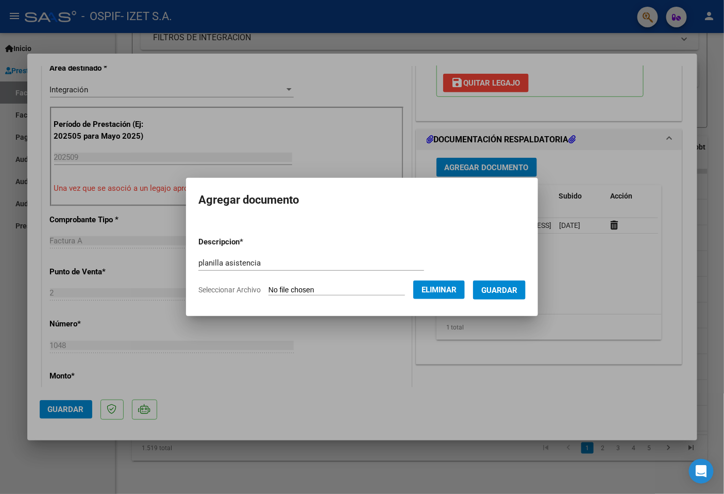
click at [490, 282] on button "Guardar" at bounding box center [499, 289] width 53 height 19
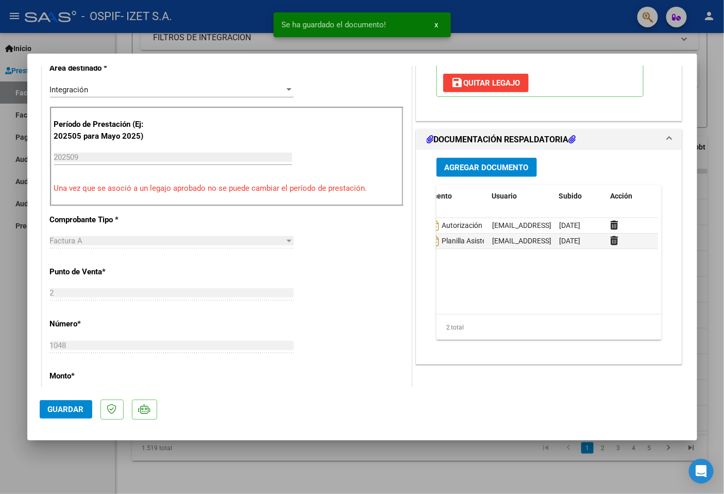
drag, startPoint x: 585, startPoint y: 303, endPoint x: 576, endPoint y: 305, distance: 8.9
click at [576, 305] on datatable-body "75861 Autorización [EMAIL_ADDRESS][DOMAIN_NAME] - [PERSON_NAME] [DATE] 76262 Pl…" at bounding box center [548, 266] width 222 height 96
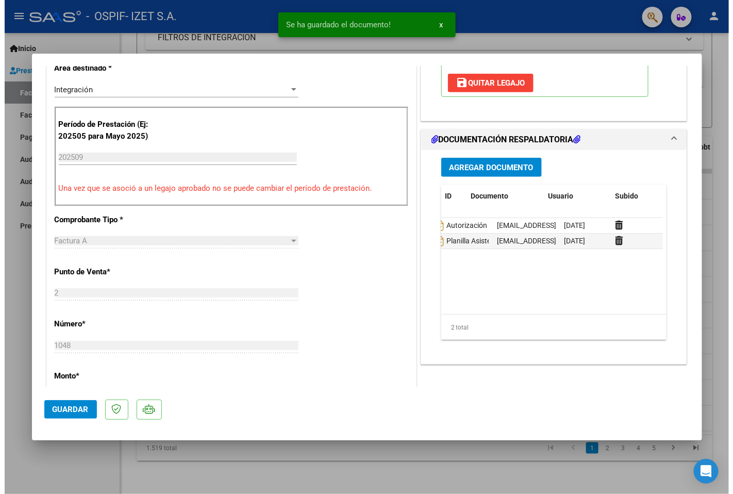
scroll to position [0, 0]
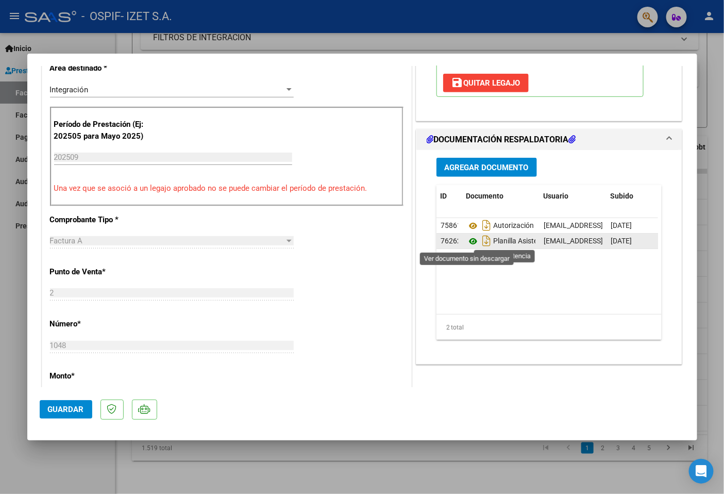
click at [466, 239] on icon at bounding box center [472, 241] width 13 height 12
click at [62, 405] on span "Guardar" at bounding box center [66, 409] width 36 height 9
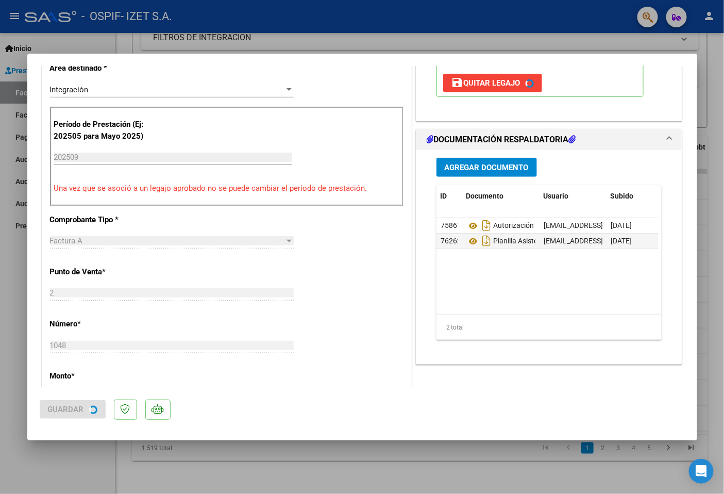
click at [311, 441] on div at bounding box center [362, 247] width 724 height 494
type input "$ 0,00"
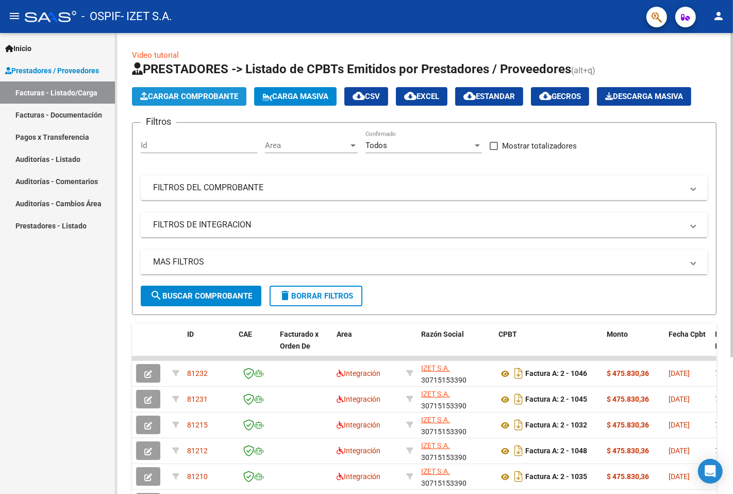
click at [209, 99] on span "Cargar Comprobante" at bounding box center [189, 96] width 98 height 9
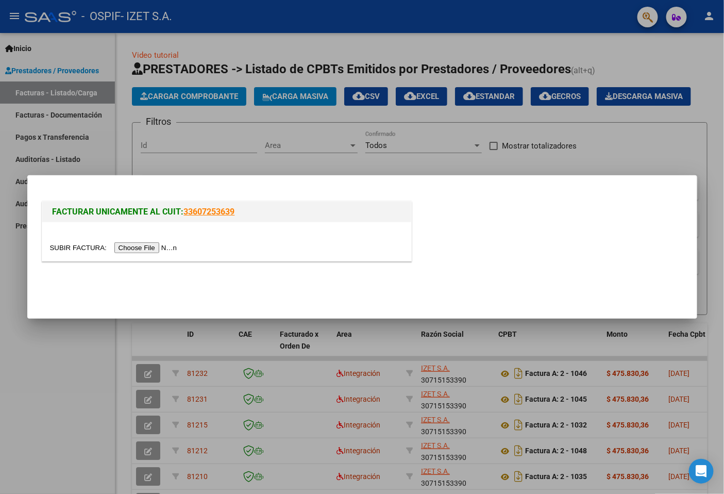
click at [153, 250] on input "file" at bounding box center [115, 247] width 130 height 11
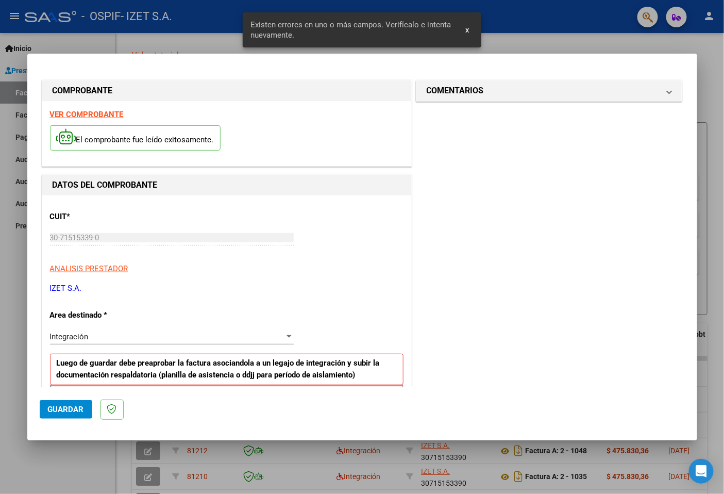
scroll to position [178, 0]
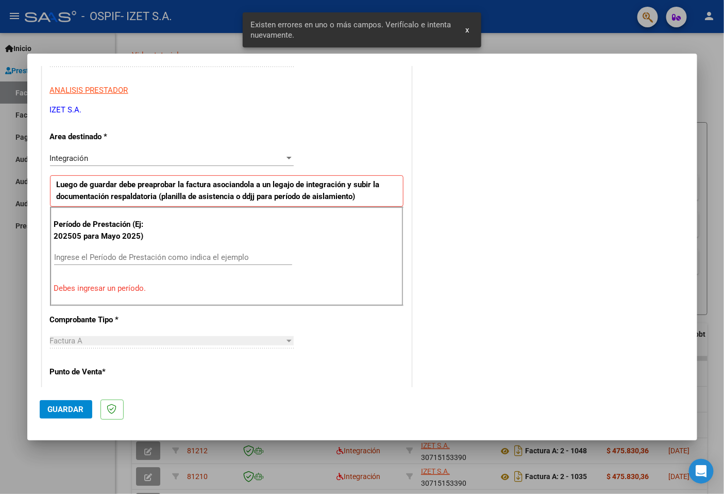
click at [142, 248] on div "Período de Prestación (Ej: 202505 para Mayo 2025) Ingrese el Período de Prestac…" at bounding box center [227, 256] width 354 height 99
click at [142, 251] on div "Ingrese el Período de Prestación como indica el ejemplo" at bounding box center [173, 256] width 238 height 15
click at [146, 256] on input "Ingrese el Período de Prestación como indica el ejemplo" at bounding box center [173, 257] width 238 height 9
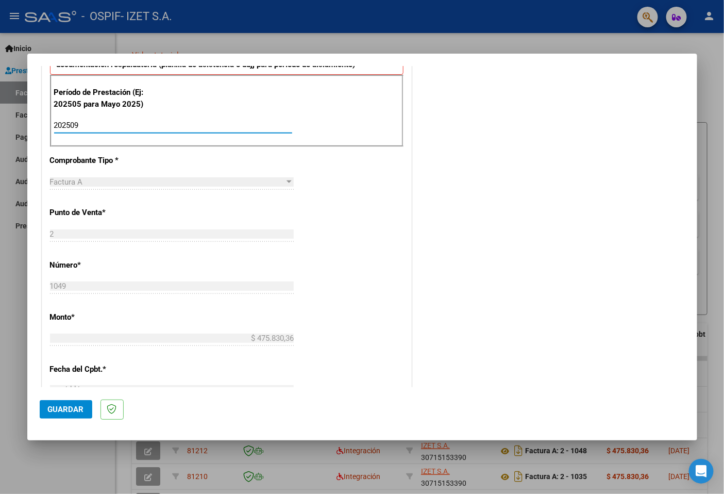
scroll to position [350, 0]
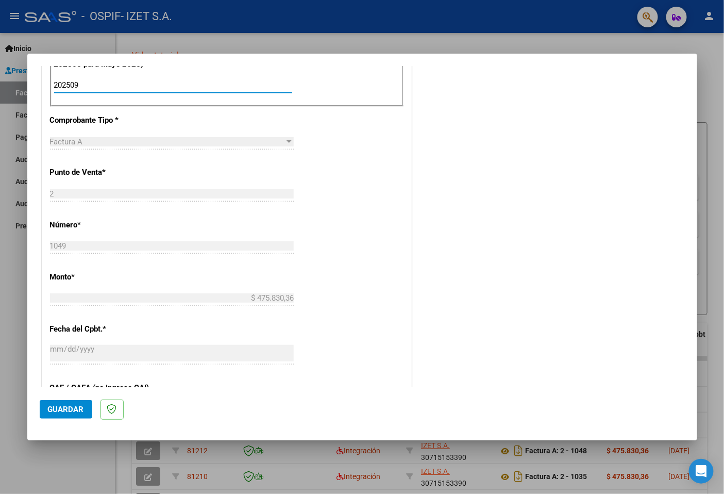
type input "202509"
click at [60, 402] on button "Guardar" at bounding box center [66, 409] width 53 height 19
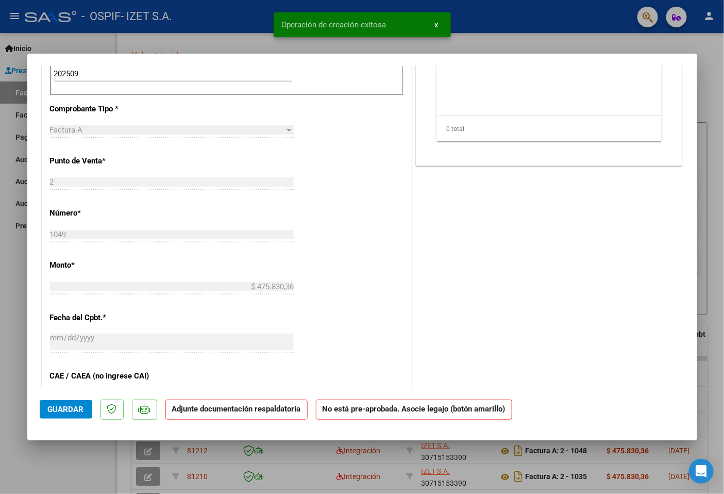
scroll to position [0, 0]
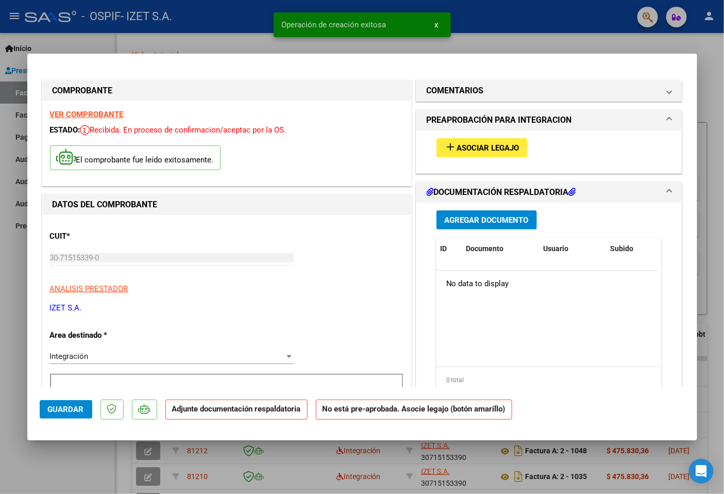
click at [500, 158] on div "add Asociar Legajo" at bounding box center [549, 147] width 241 height 35
click at [493, 148] on span "Asociar Legajo" at bounding box center [488, 147] width 62 height 9
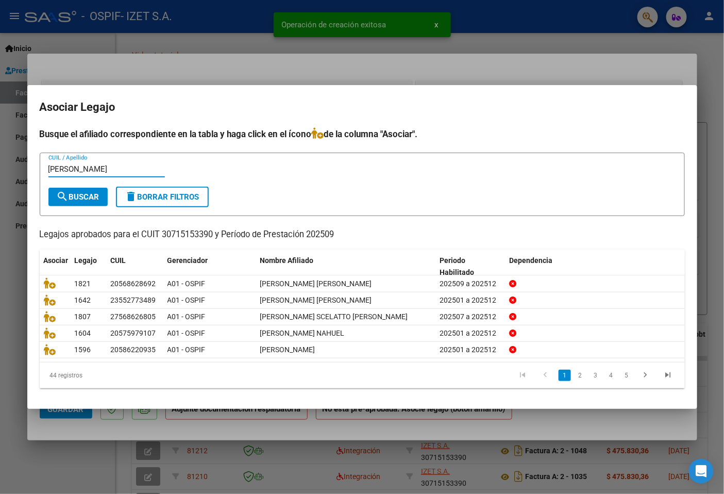
type input "[PERSON_NAME]"
click at [58, 206] on form "[PERSON_NAME] / Apellido search Buscar delete Borrar Filtros" at bounding box center [362, 184] width 645 height 63
click at [58, 200] on mat-icon "search" at bounding box center [63, 196] width 12 height 12
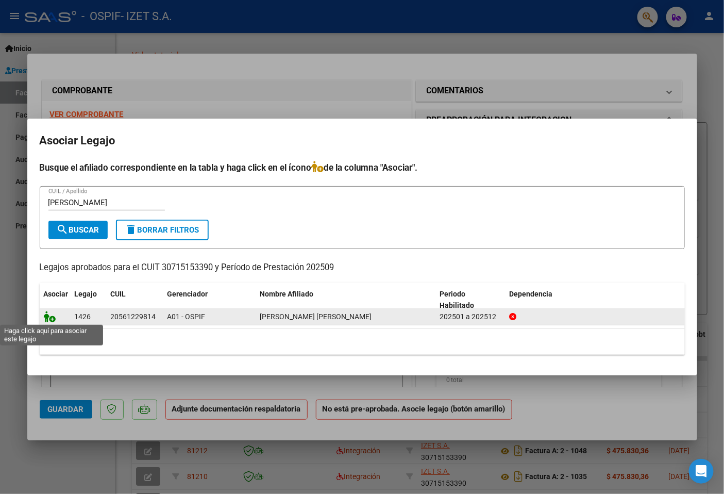
click at [46, 316] on icon at bounding box center [50, 316] width 12 height 11
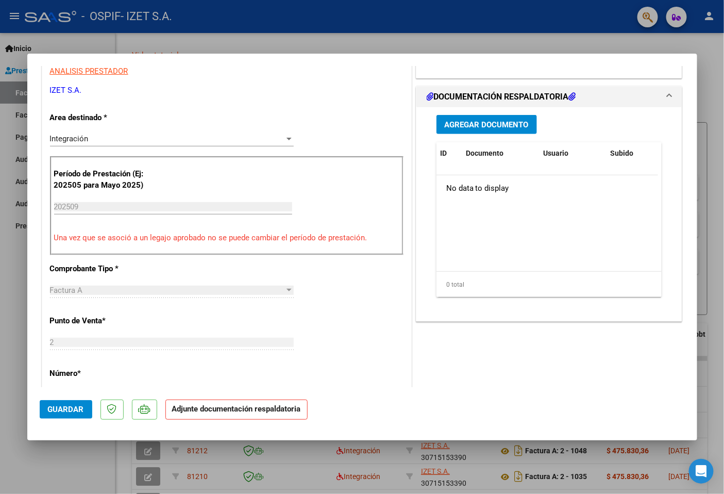
scroll to position [229, 0]
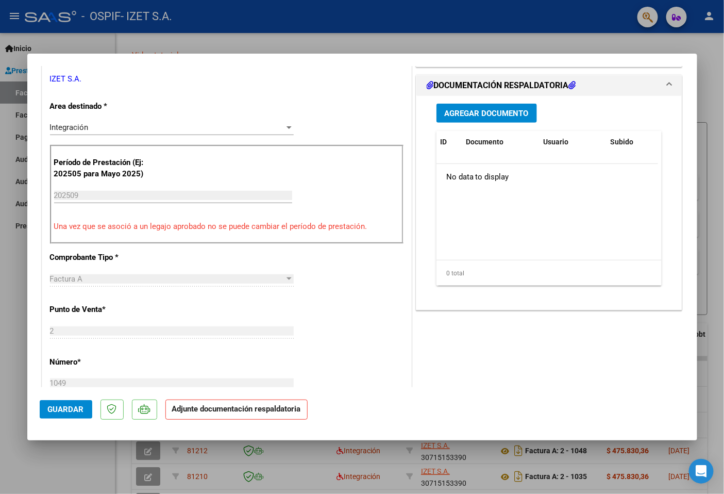
click at [450, 112] on span "Agregar Documento" at bounding box center [487, 113] width 84 height 9
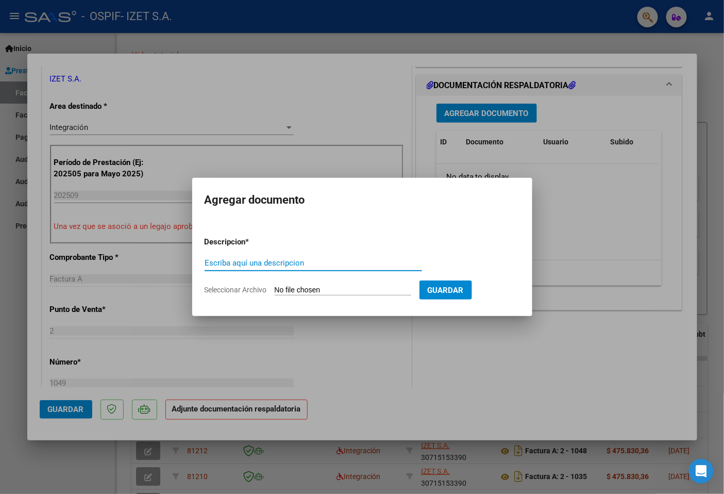
type input "p"
type input "Planilla de asistencia"
click at [293, 284] on form "Descripcion * Planilla de asistencia Escriba aquí una descripcion Seleccionar A…" at bounding box center [362, 265] width 315 height 75
click at [295, 288] on input "Seleccionar Archivo" at bounding box center [343, 291] width 137 height 10
type input "C:\fakepath\PLANILLA_56122981_MELGAREJO_202510081012390.pdf"
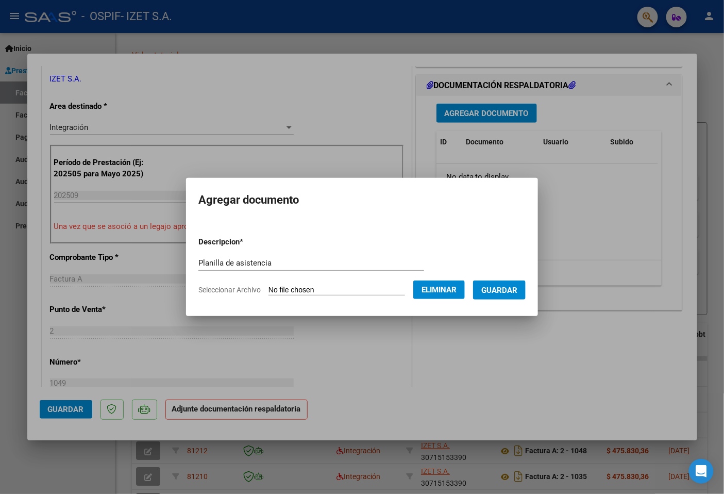
click at [500, 292] on span "Guardar" at bounding box center [499, 290] width 36 height 9
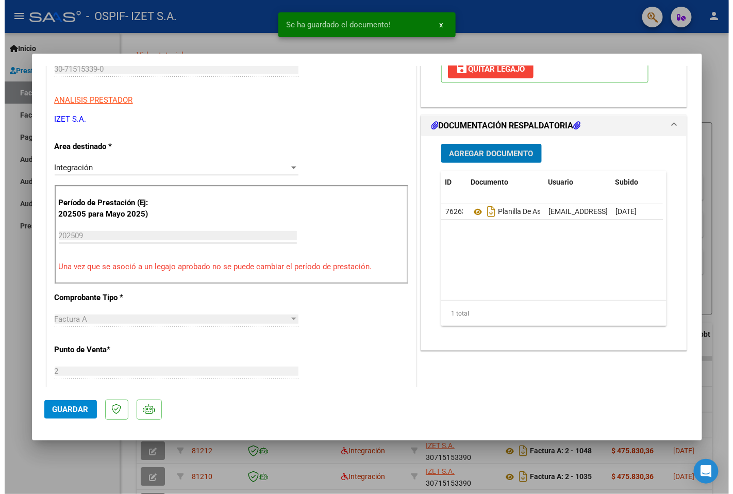
scroll to position [172, 0]
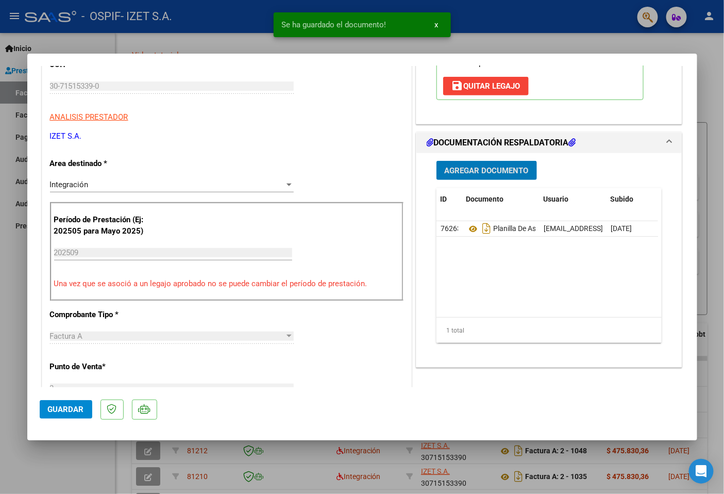
click at [475, 175] on span "Agregar Documento" at bounding box center [487, 170] width 84 height 9
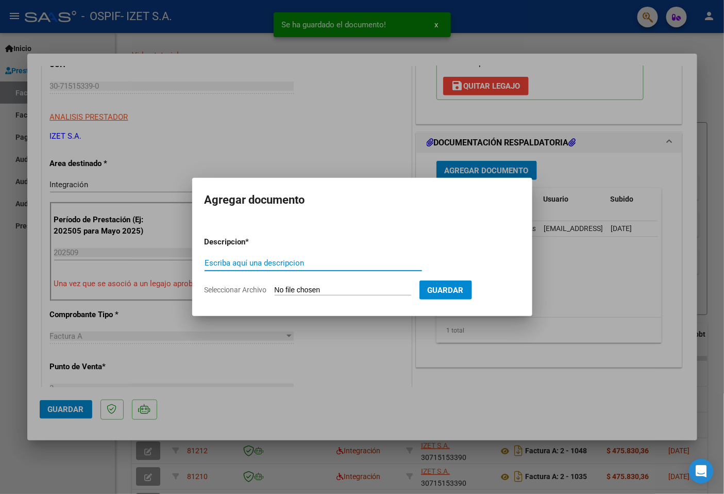
click at [317, 261] on input "Escriba aquí una descripcion" at bounding box center [313, 262] width 217 height 9
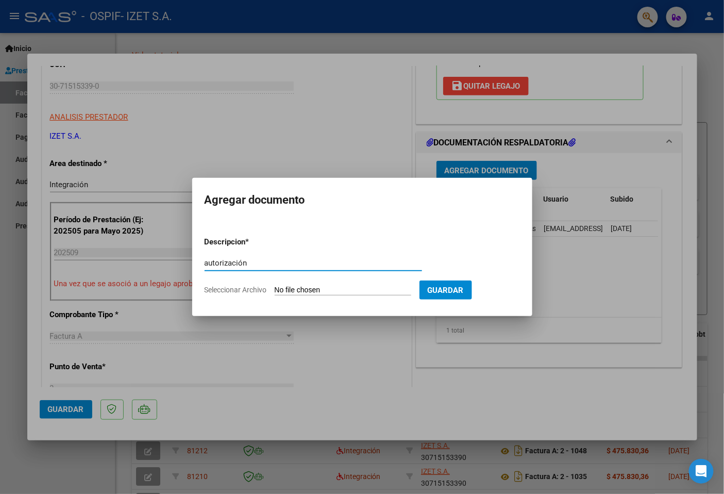
type input "autorización"
click at [296, 286] on input "Seleccionar Archivo" at bounding box center [343, 291] width 137 height 10
type input "C:\fakepath\56122981_MELGAREJO_5_202503271119440.pdf"
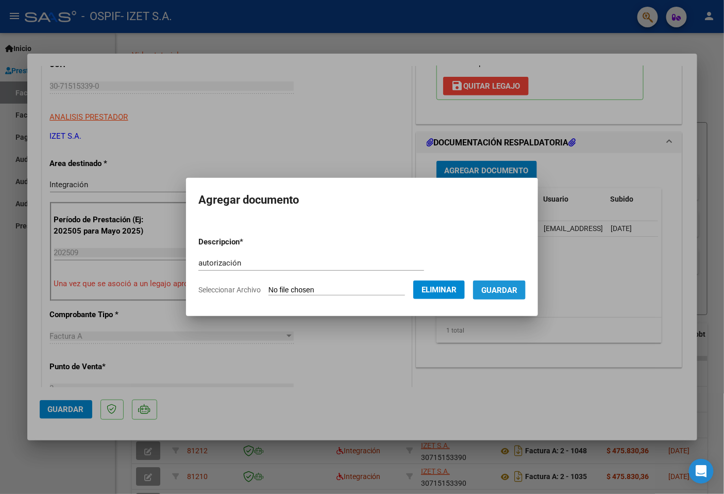
click at [500, 288] on span "Guardar" at bounding box center [499, 290] width 36 height 9
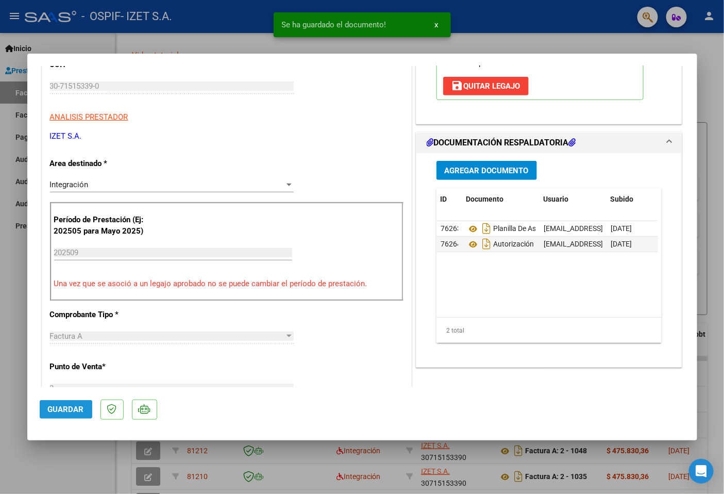
click at [57, 415] on button "Guardar" at bounding box center [66, 409] width 53 height 19
click at [96, 451] on div at bounding box center [362, 247] width 724 height 494
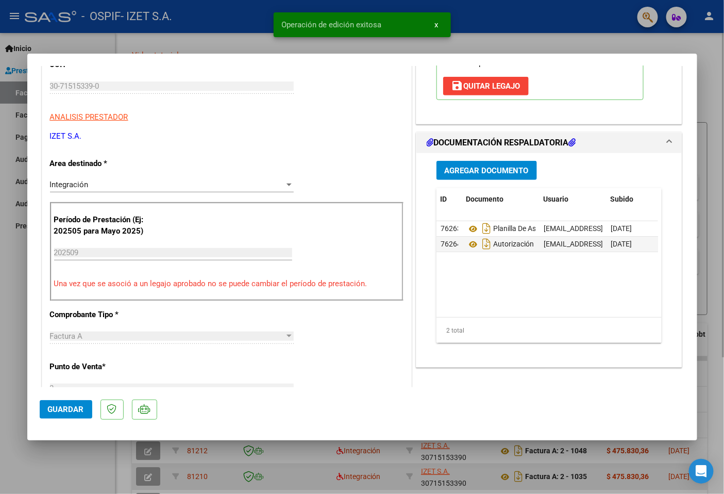
type input "$ 0,00"
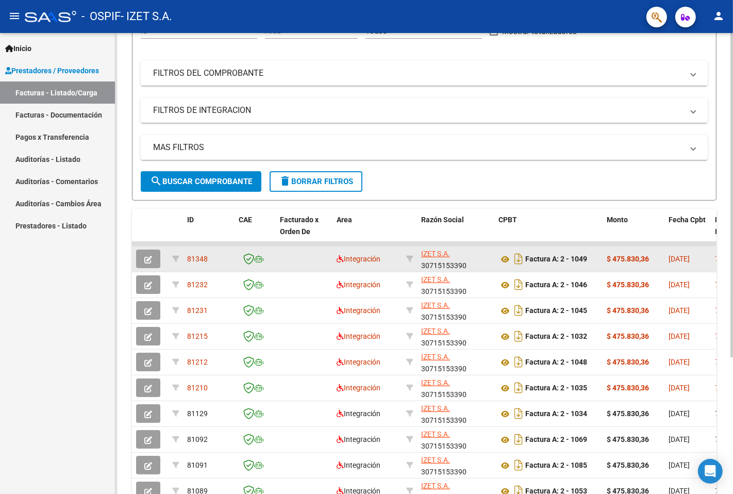
scroll to position [2, 0]
